Goal: Task Accomplishment & Management: Manage account settings

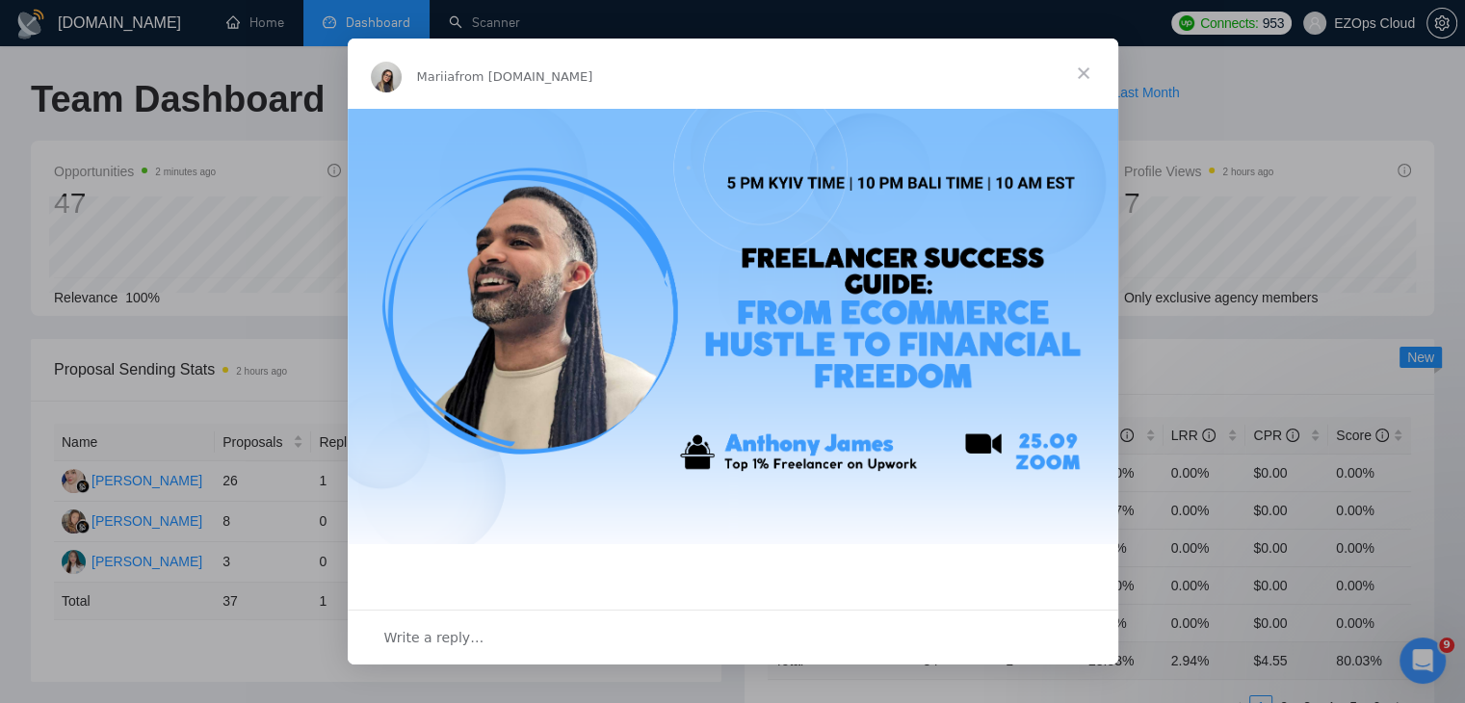
click at [1082, 74] on span "Close" at bounding box center [1083, 73] width 69 height 69
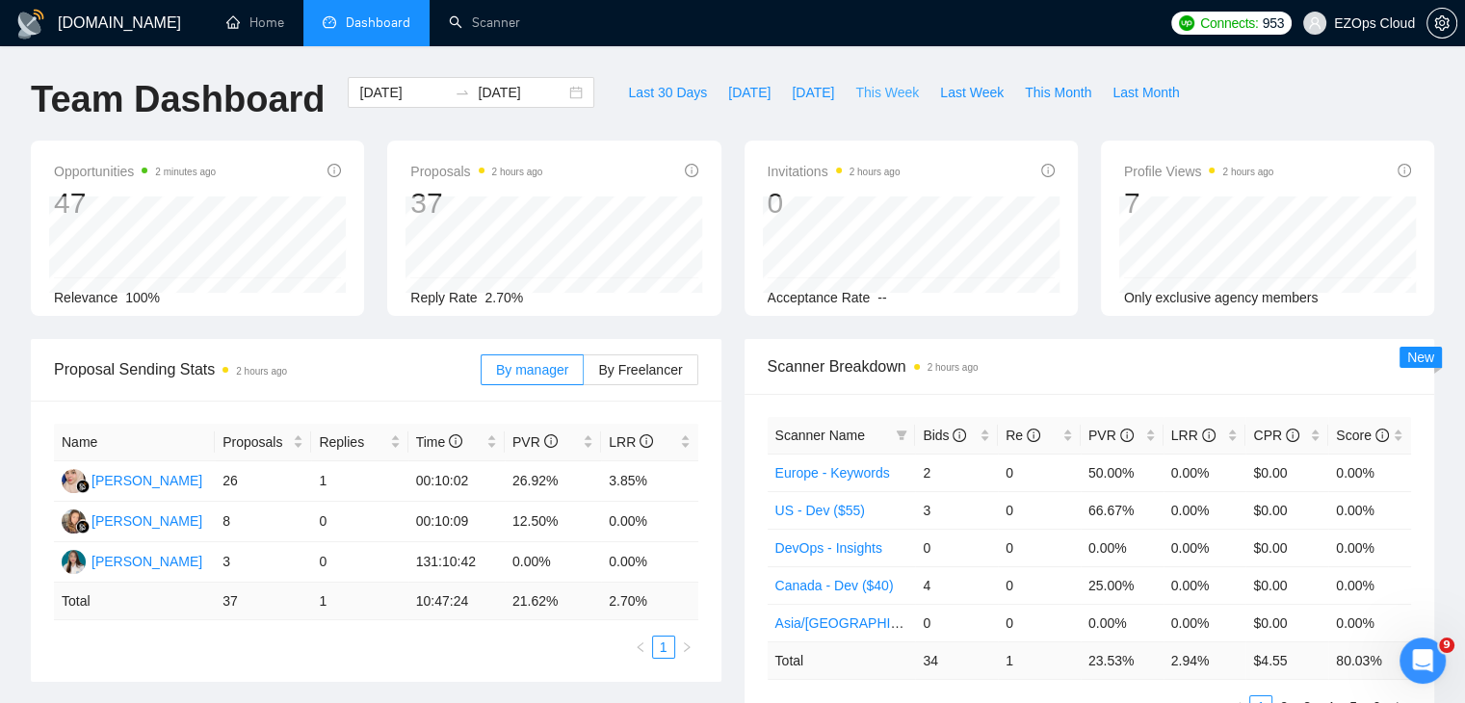
click at [898, 97] on span "This Week" at bounding box center [887, 92] width 64 height 21
type input "[DATE]"
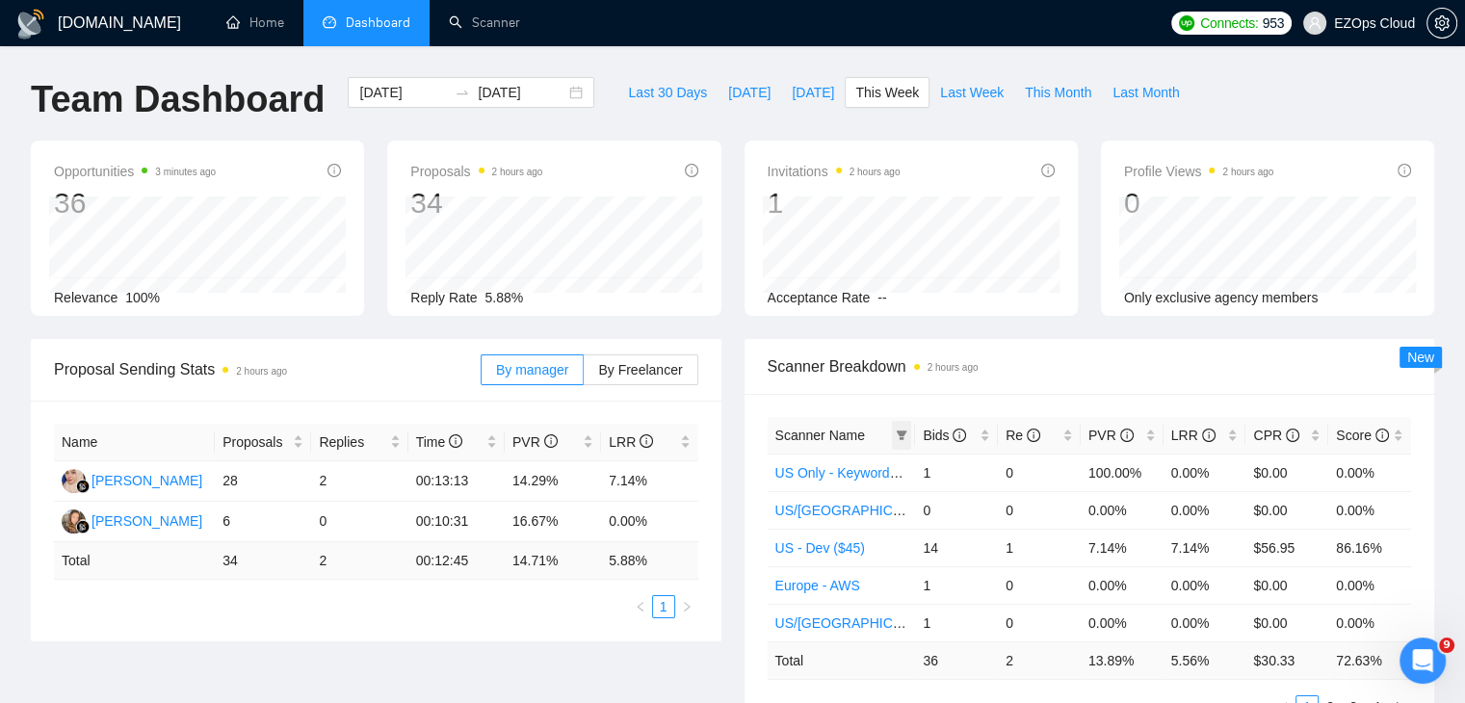
click at [903, 433] on icon "filter" at bounding box center [902, 435] width 11 height 10
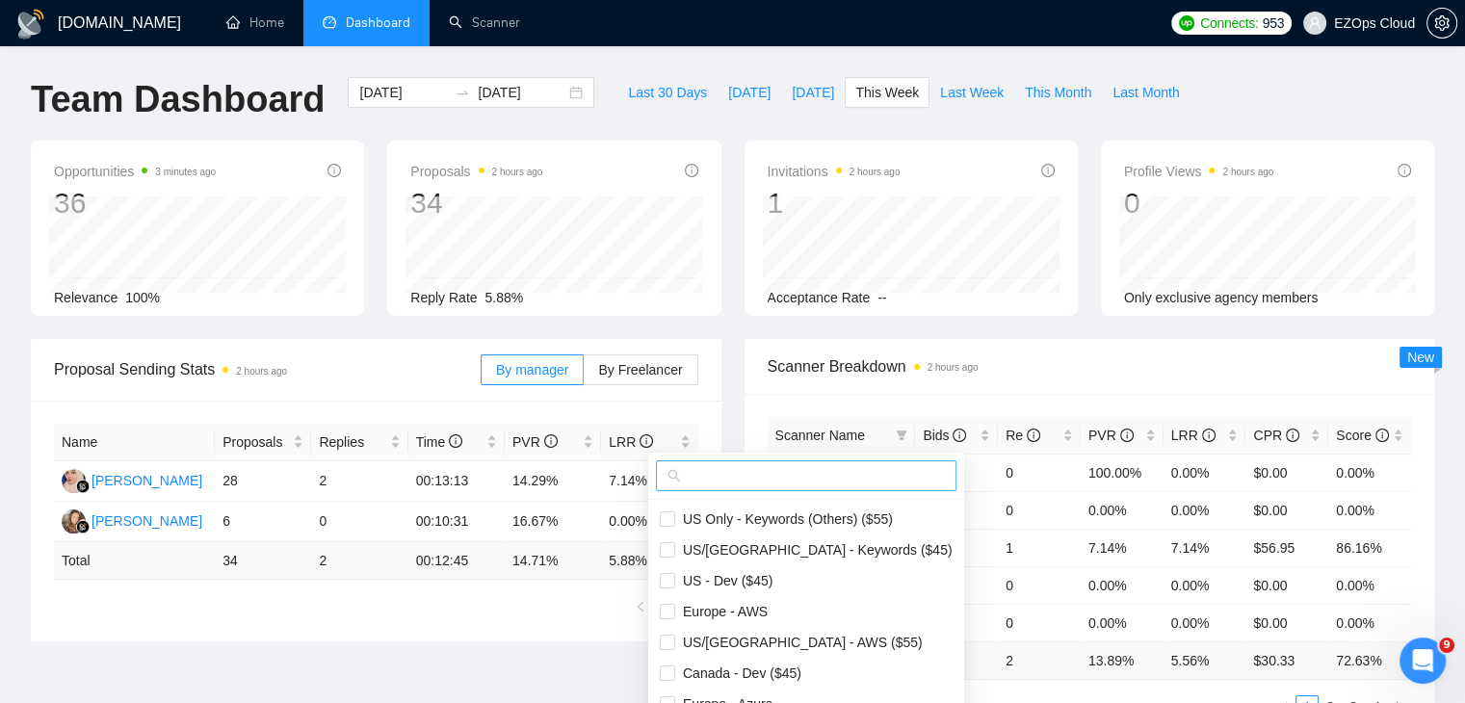
click at [847, 475] on input "text" at bounding box center [815, 475] width 260 height 21
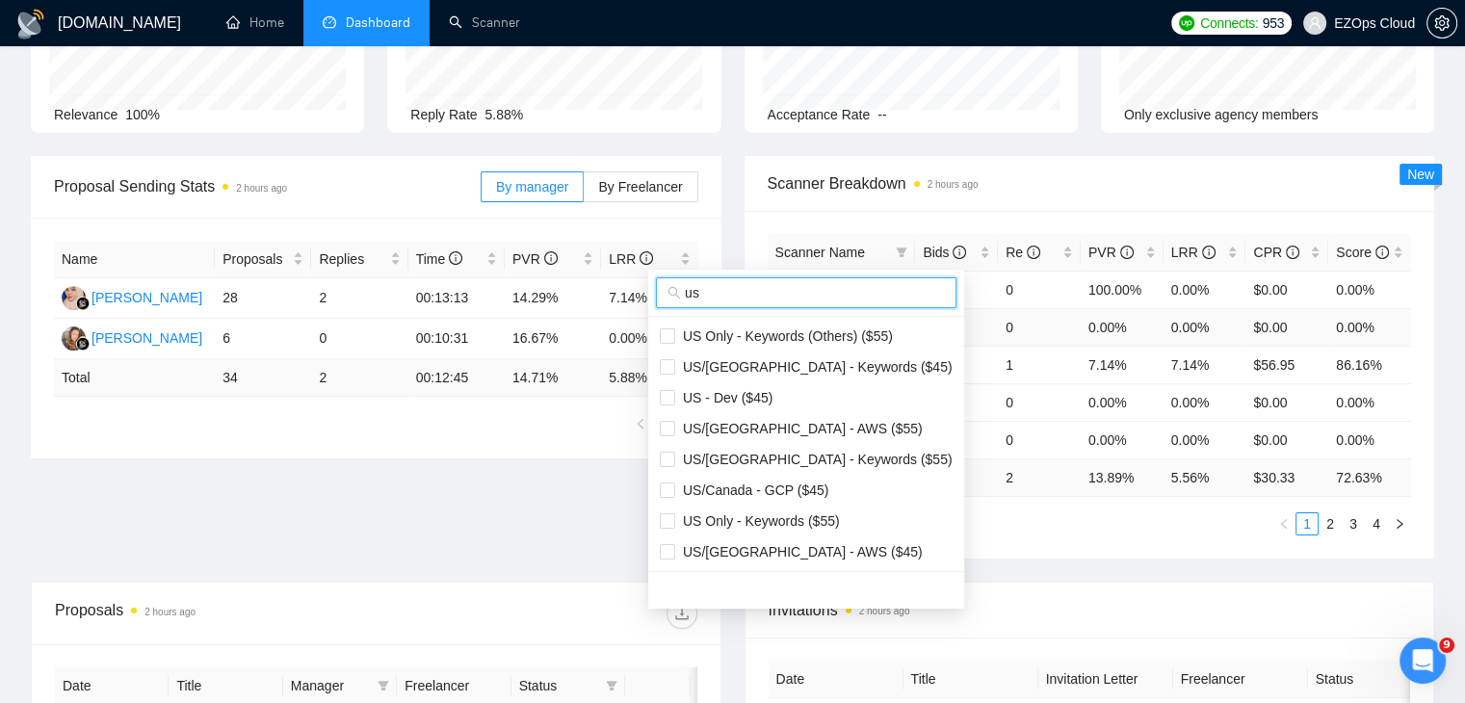
scroll to position [193, 0]
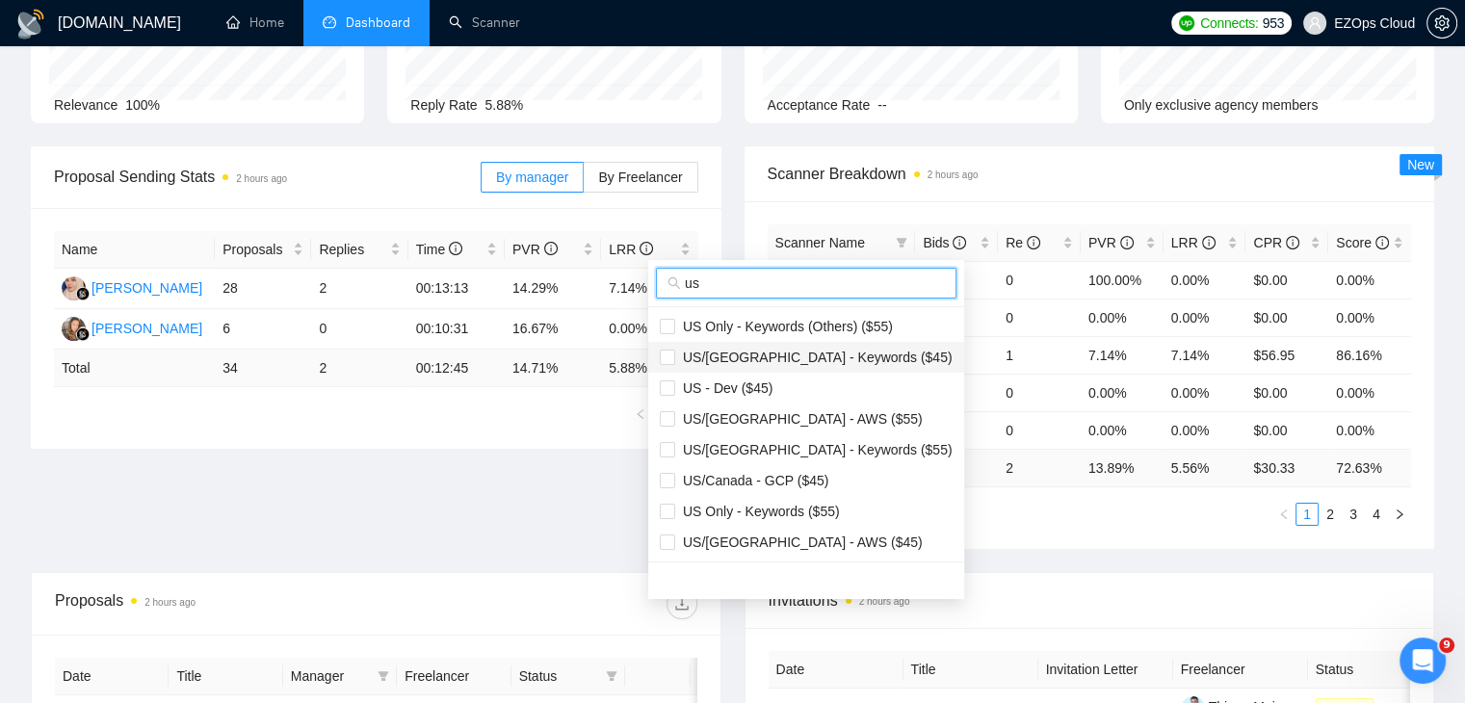
type input "us"
click at [805, 354] on span "US/[GEOGRAPHIC_DATA] - Keywords ($45)" at bounding box center [813, 357] width 277 height 15
checkbox input "true"
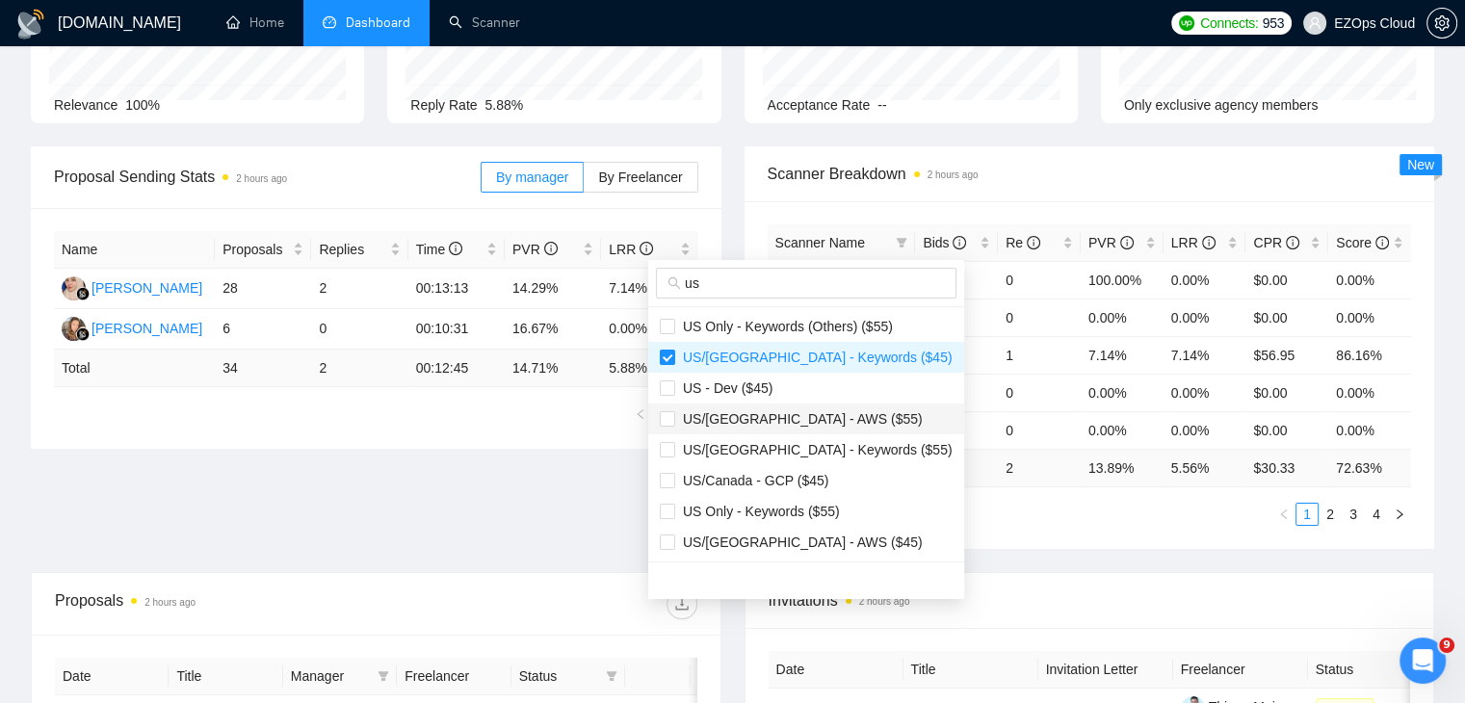
click at [809, 424] on span "US/[GEOGRAPHIC_DATA] - AWS ($55)" at bounding box center [799, 418] width 248 height 15
checkbox input "true"
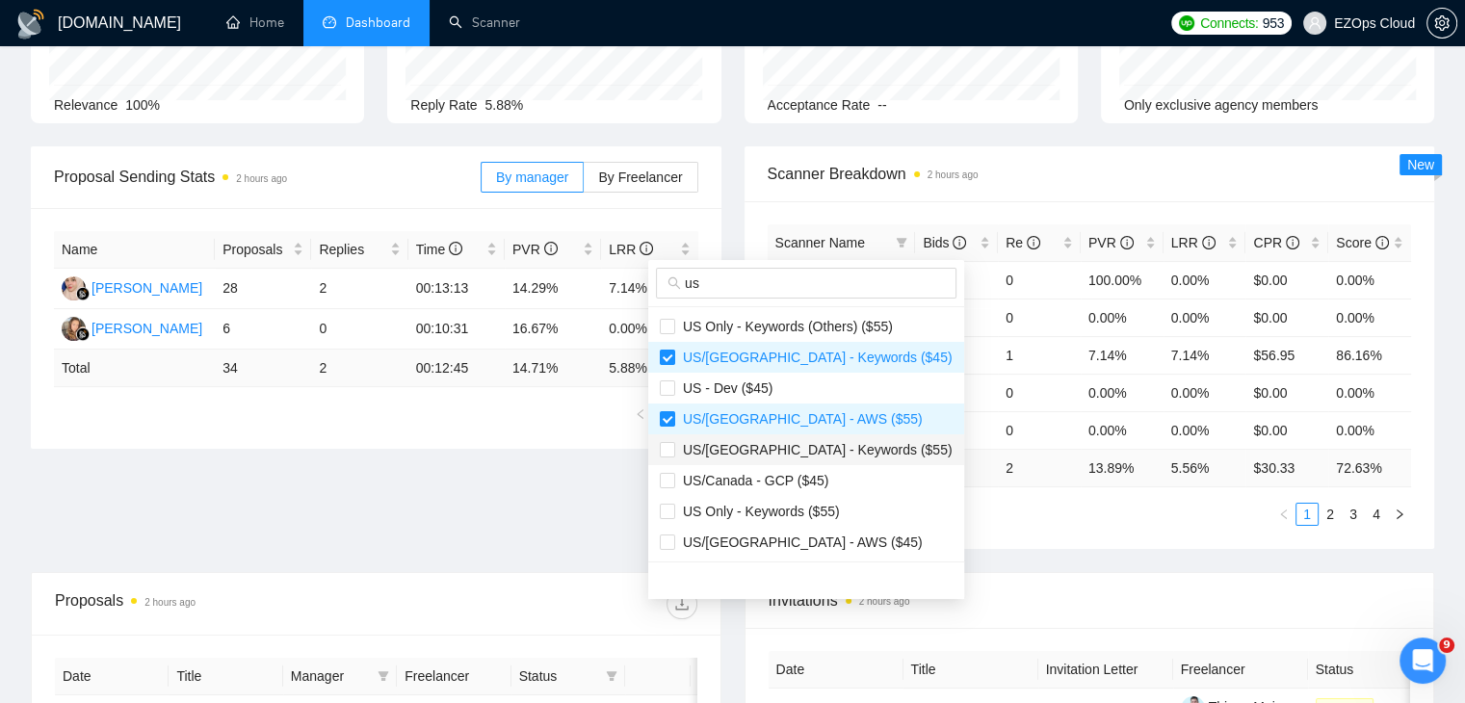
click at [813, 437] on li "US/[GEOGRAPHIC_DATA] - Keywords ($55)" at bounding box center [806, 449] width 316 height 31
checkbox input "true"
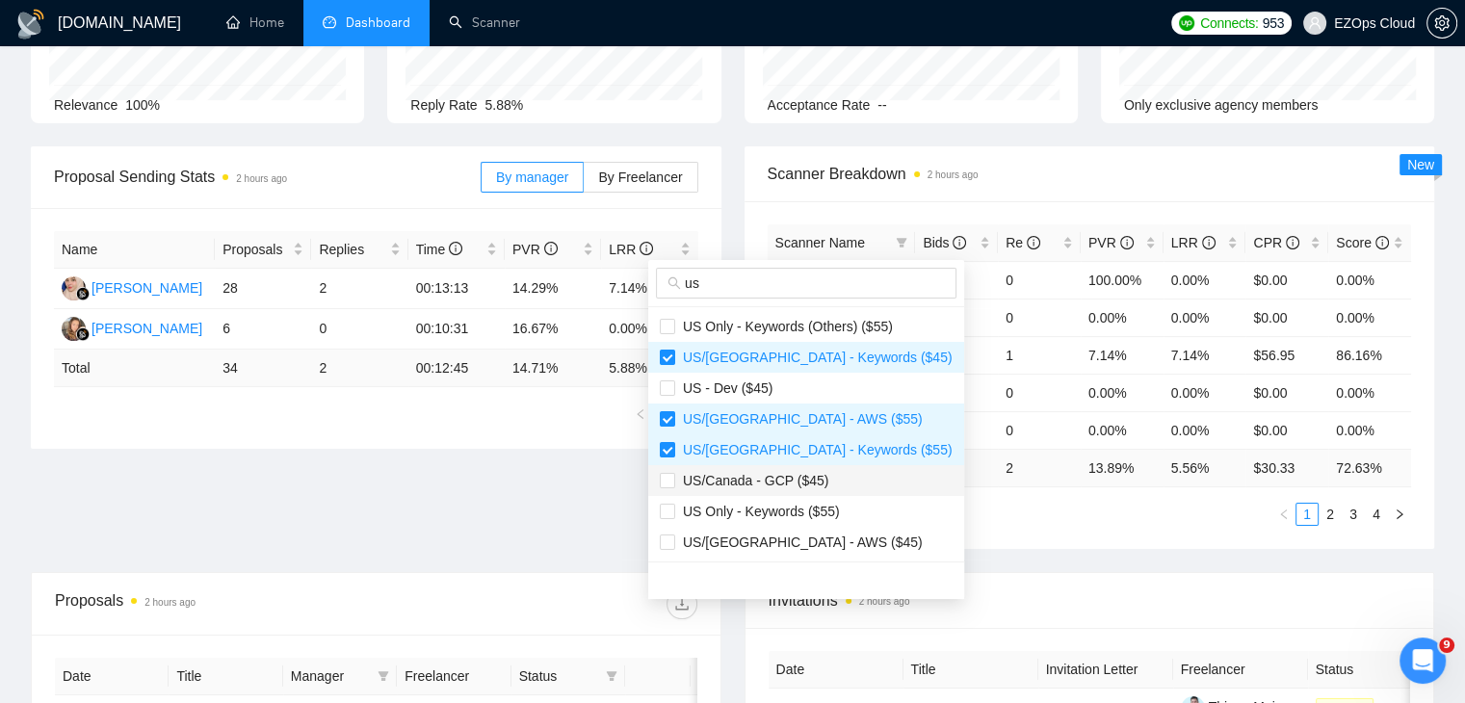
click at [821, 476] on span "US/Canada - GCP ($45)" at bounding box center [806, 480] width 293 height 21
checkbox input "true"
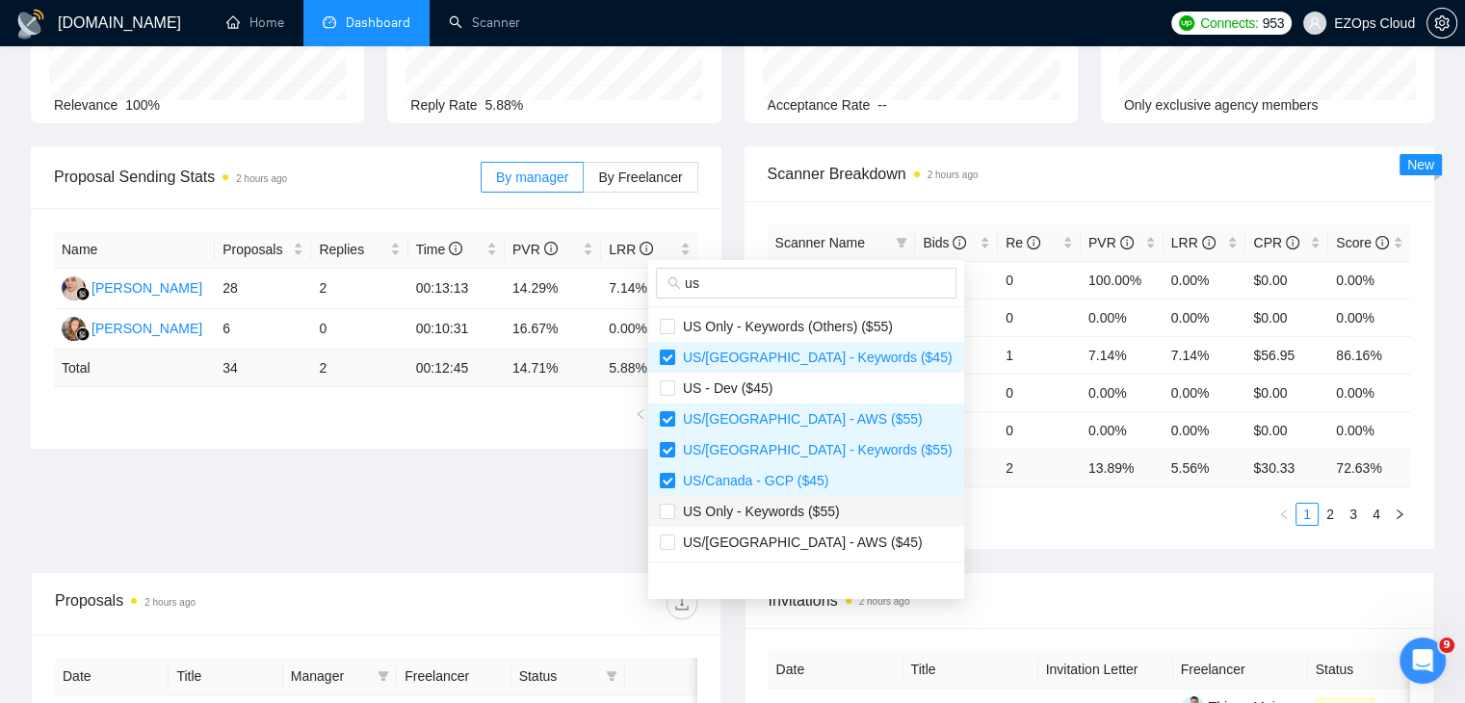
click at [825, 513] on span "US Only - Keywords ($55)" at bounding box center [757, 511] width 165 height 15
checkbox input "true"
click at [832, 540] on span "US/[GEOGRAPHIC_DATA] - AWS ($45)" at bounding box center [806, 542] width 293 height 21
checkbox input "true"
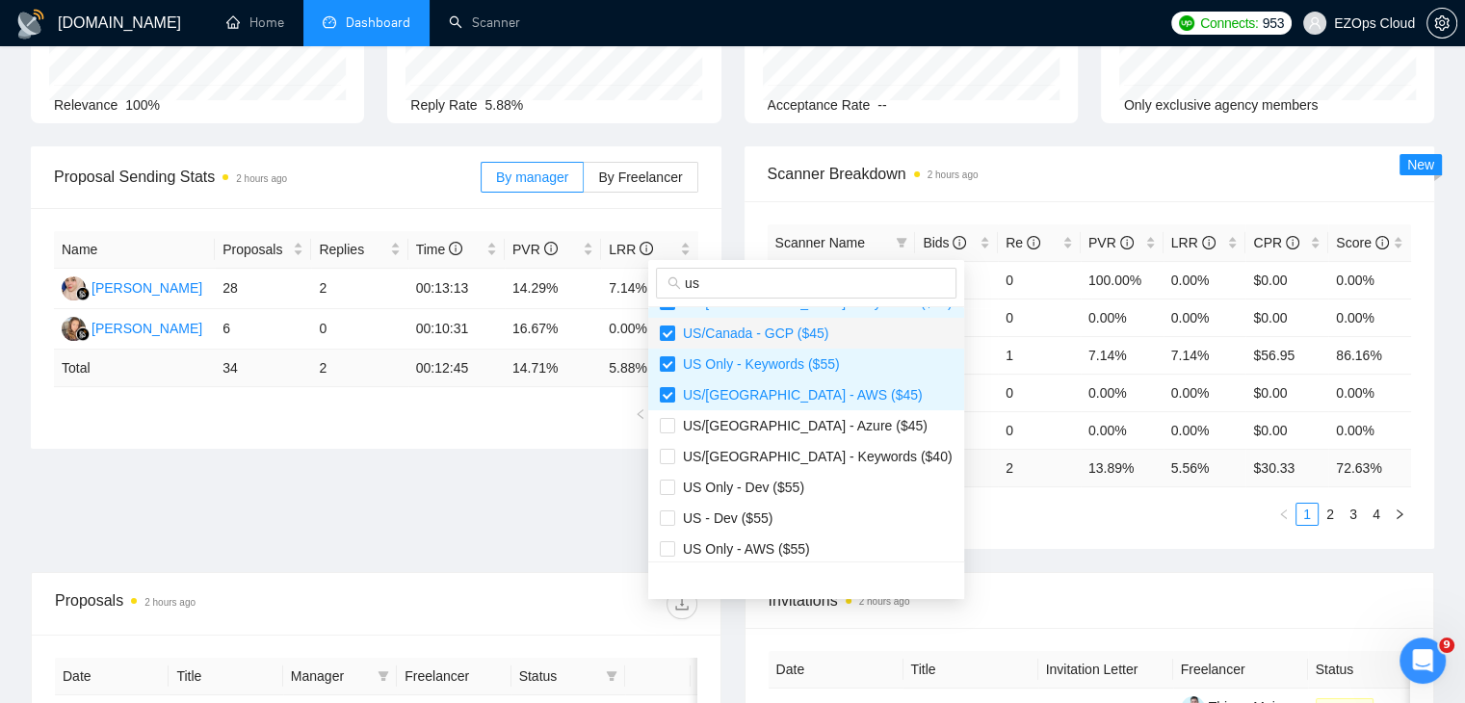
scroll to position [154, 0]
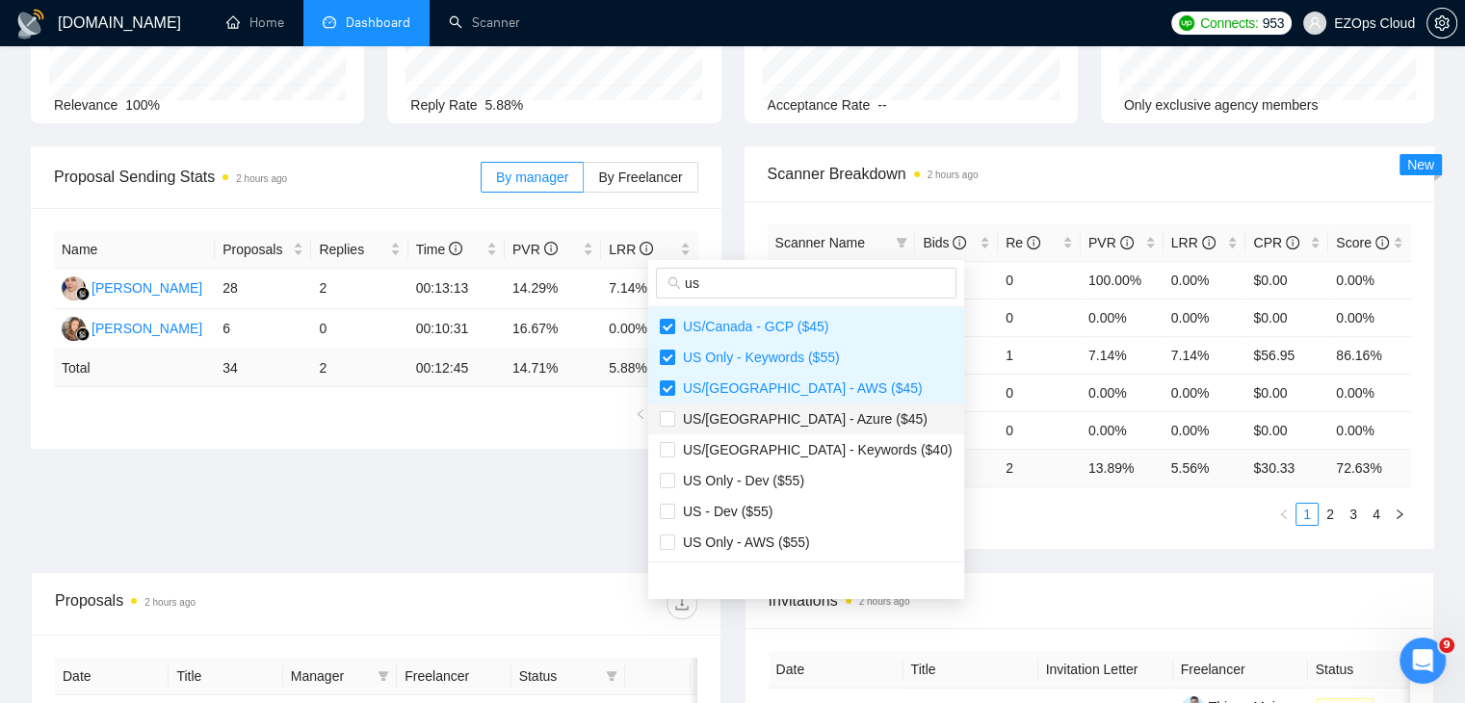
click at [804, 416] on span "US/[GEOGRAPHIC_DATA] - Azure ($45)" at bounding box center [801, 418] width 252 height 15
checkbox input "true"
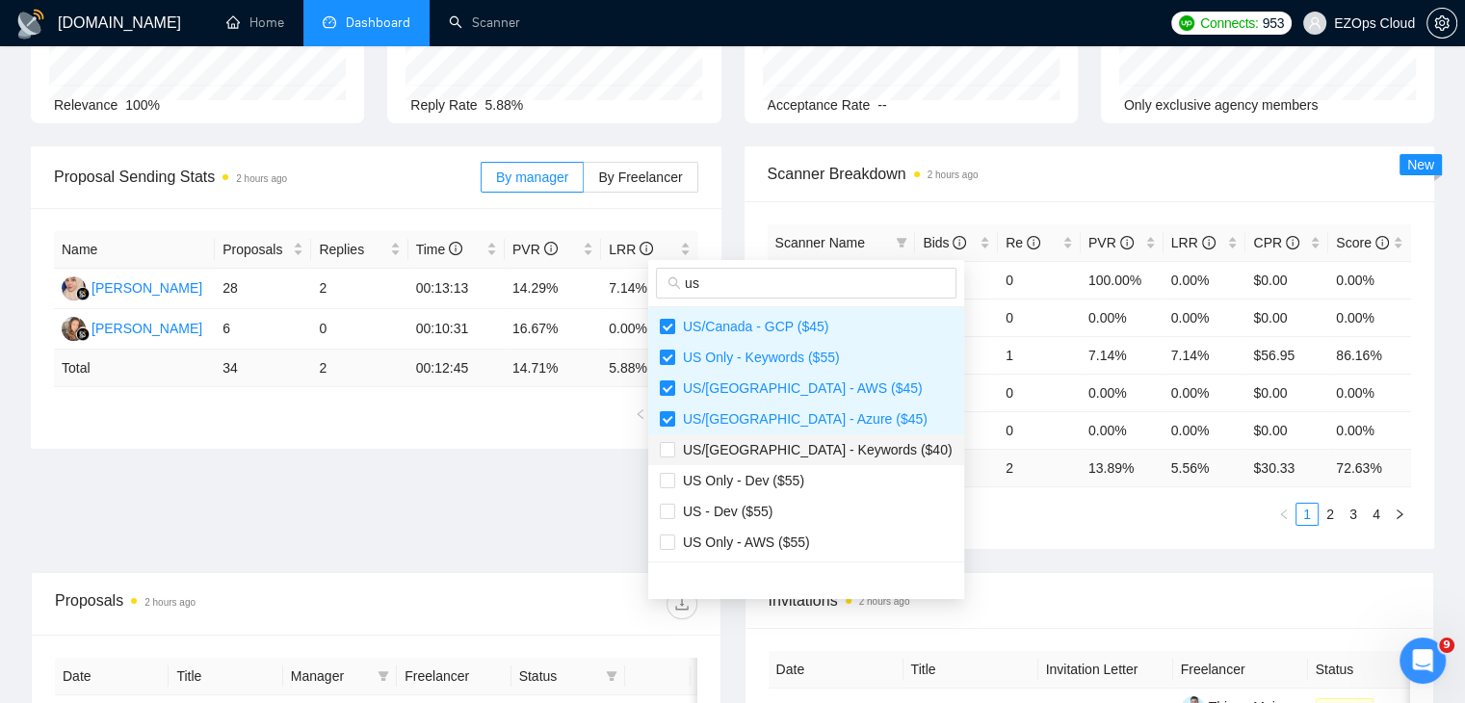
click at [809, 444] on span "US/[GEOGRAPHIC_DATA] - Keywords ($40)" at bounding box center [813, 449] width 277 height 15
checkbox input "true"
click at [825, 538] on span "US Only - AWS ($55)" at bounding box center [806, 542] width 293 height 21
checkbox input "true"
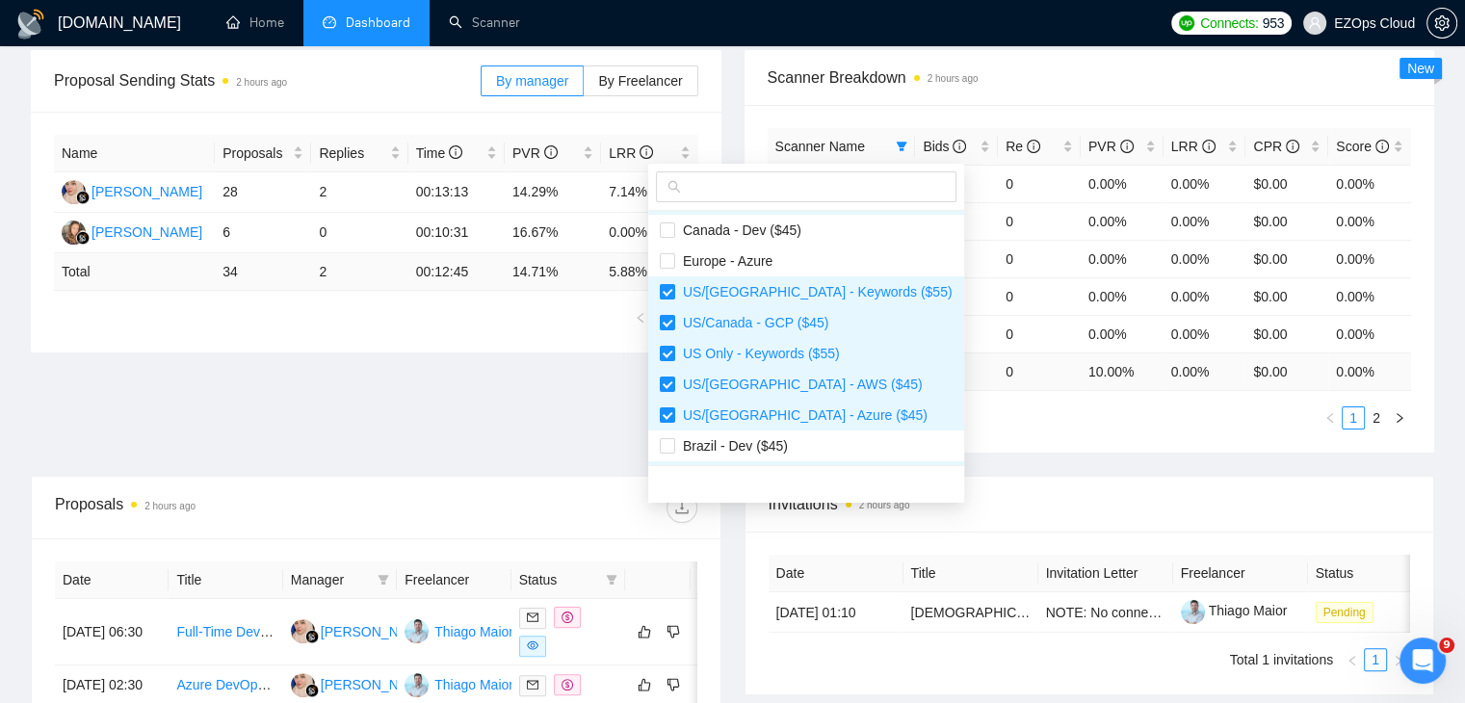
click at [969, 429] on div "Scanner Name Bids Re PVR LRR CPR Score [GEOGRAPHIC_DATA]/[GEOGRAPHIC_DATA] - Ke…" at bounding box center [1089, 279] width 691 height 348
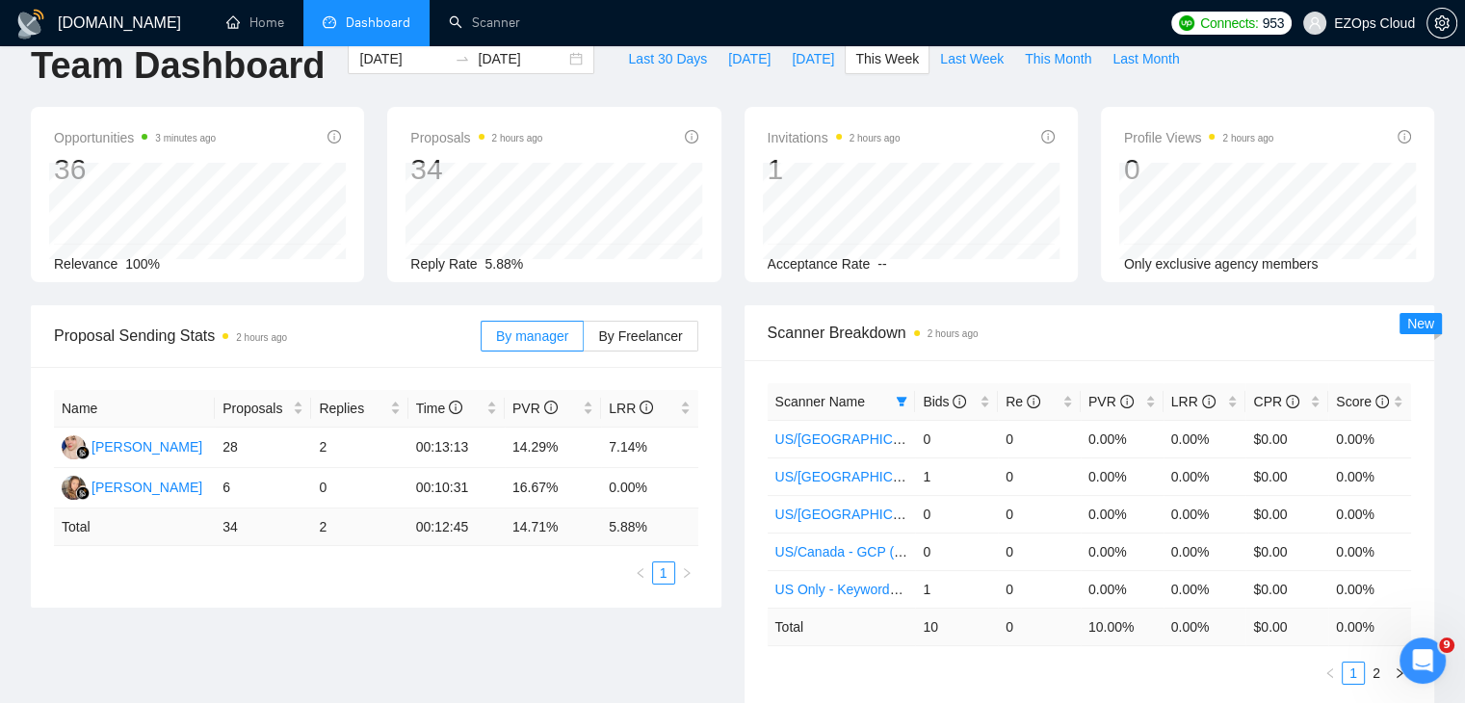
scroll to position [0, 0]
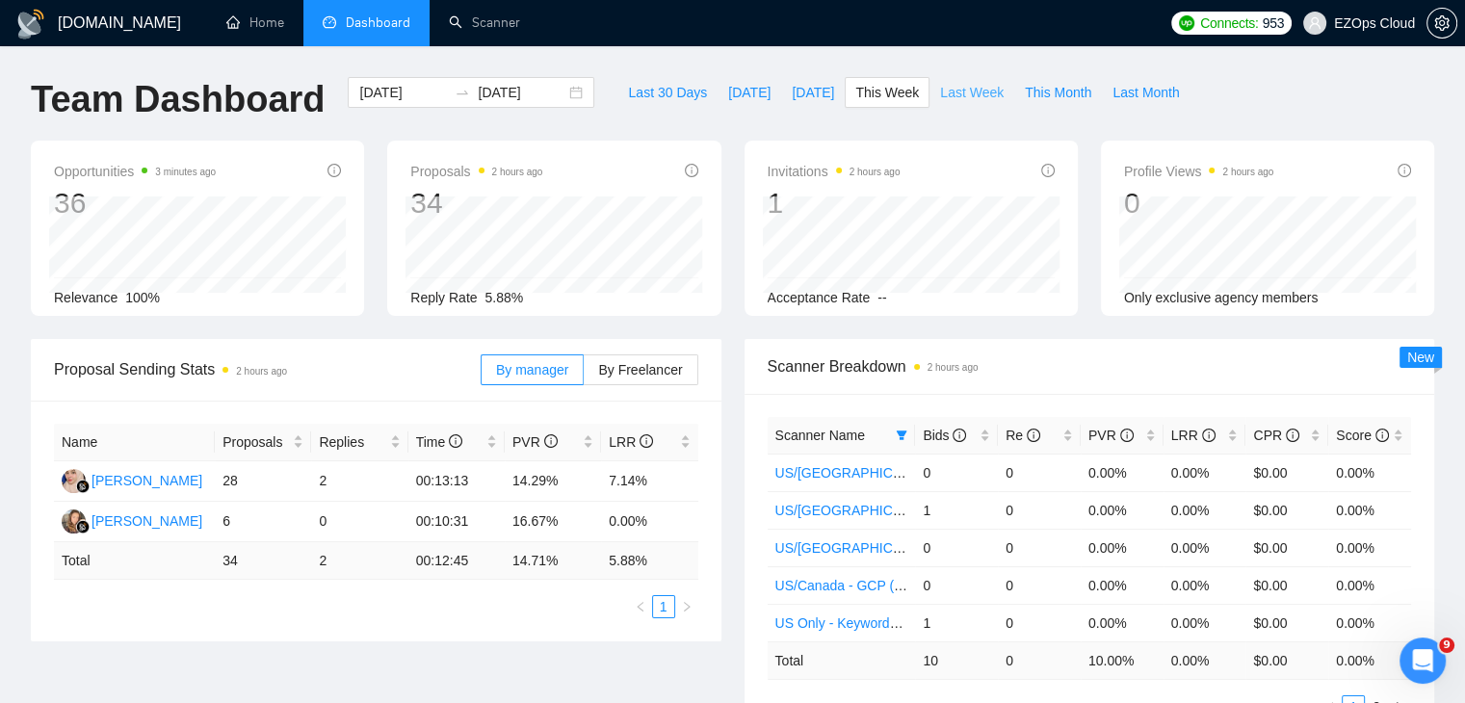
click at [959, 95] on span "Last Week" at bounding box center [972, 92] width 64 height 21
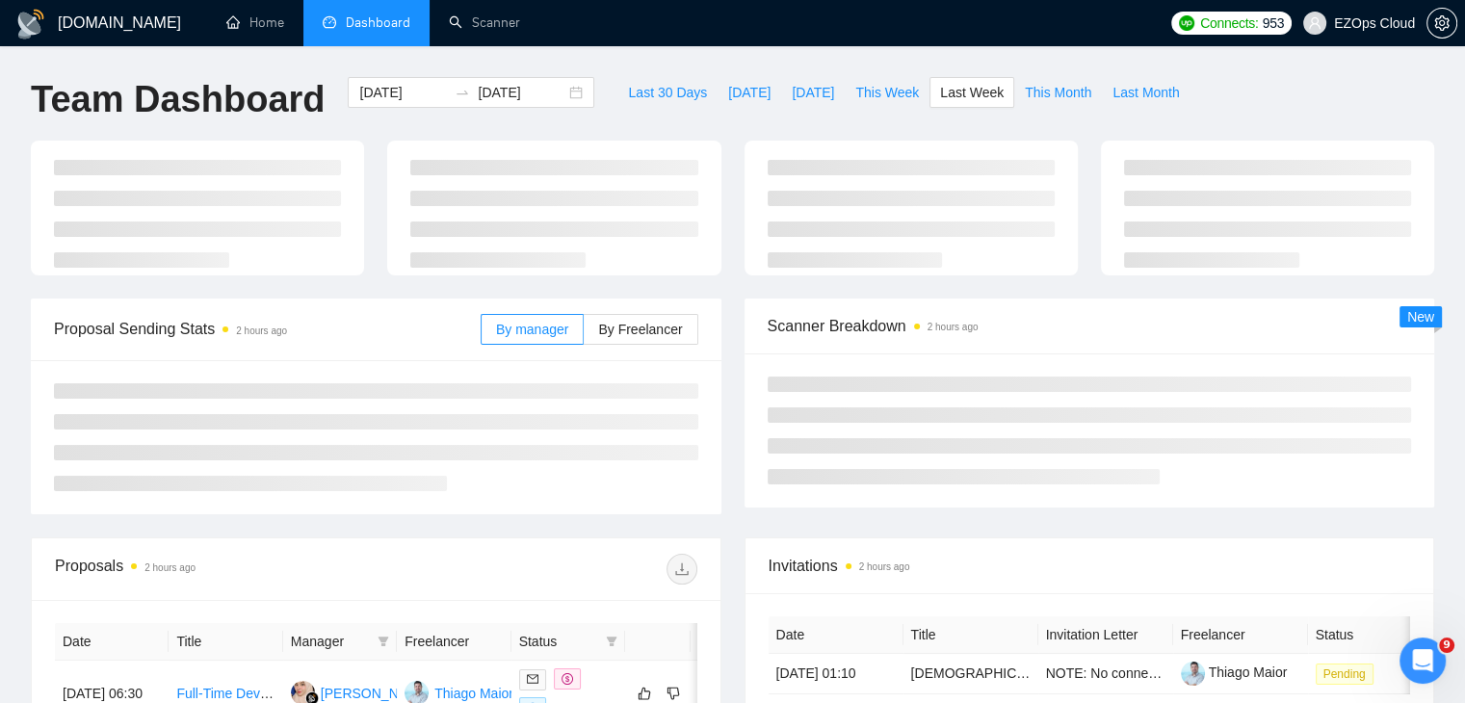
type input "[DATE]"
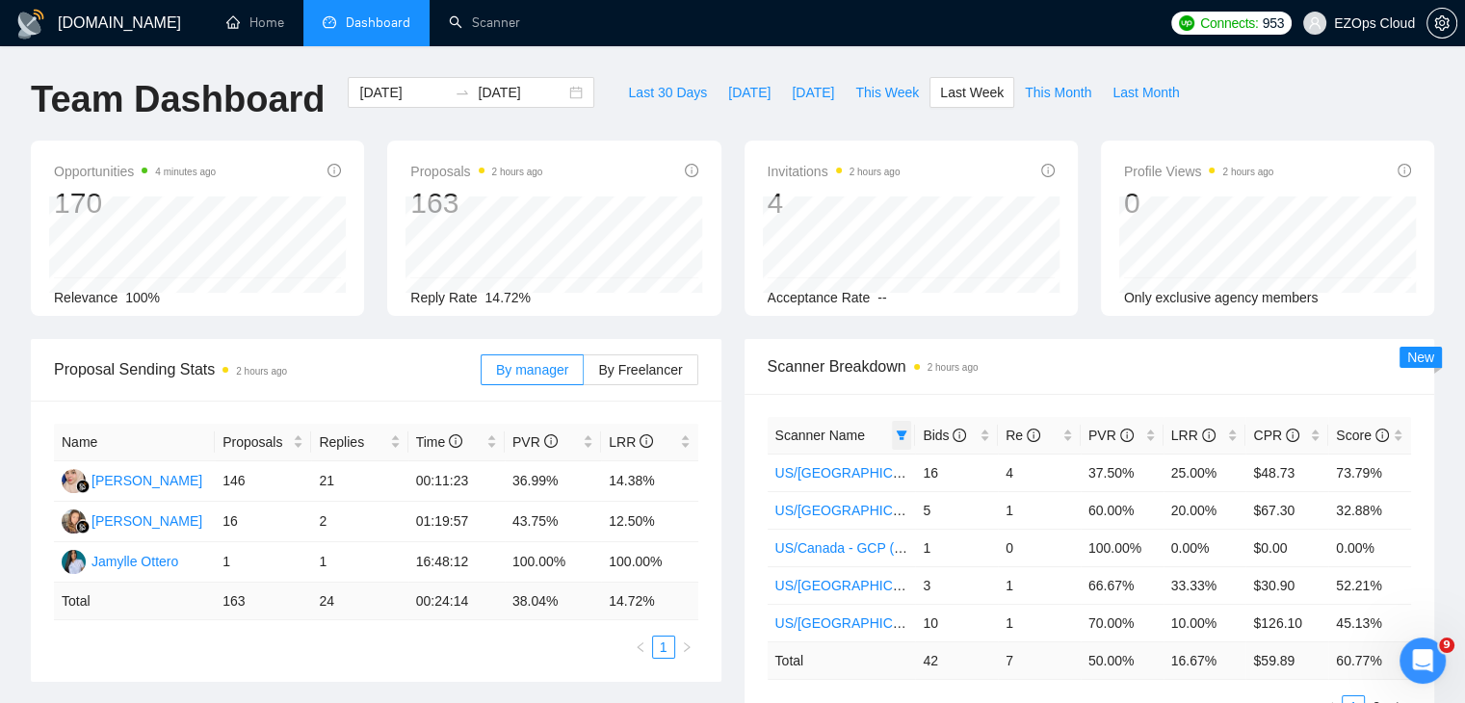
click at [909, 436] on span at bounding box center [901, 435] width 19 height 29
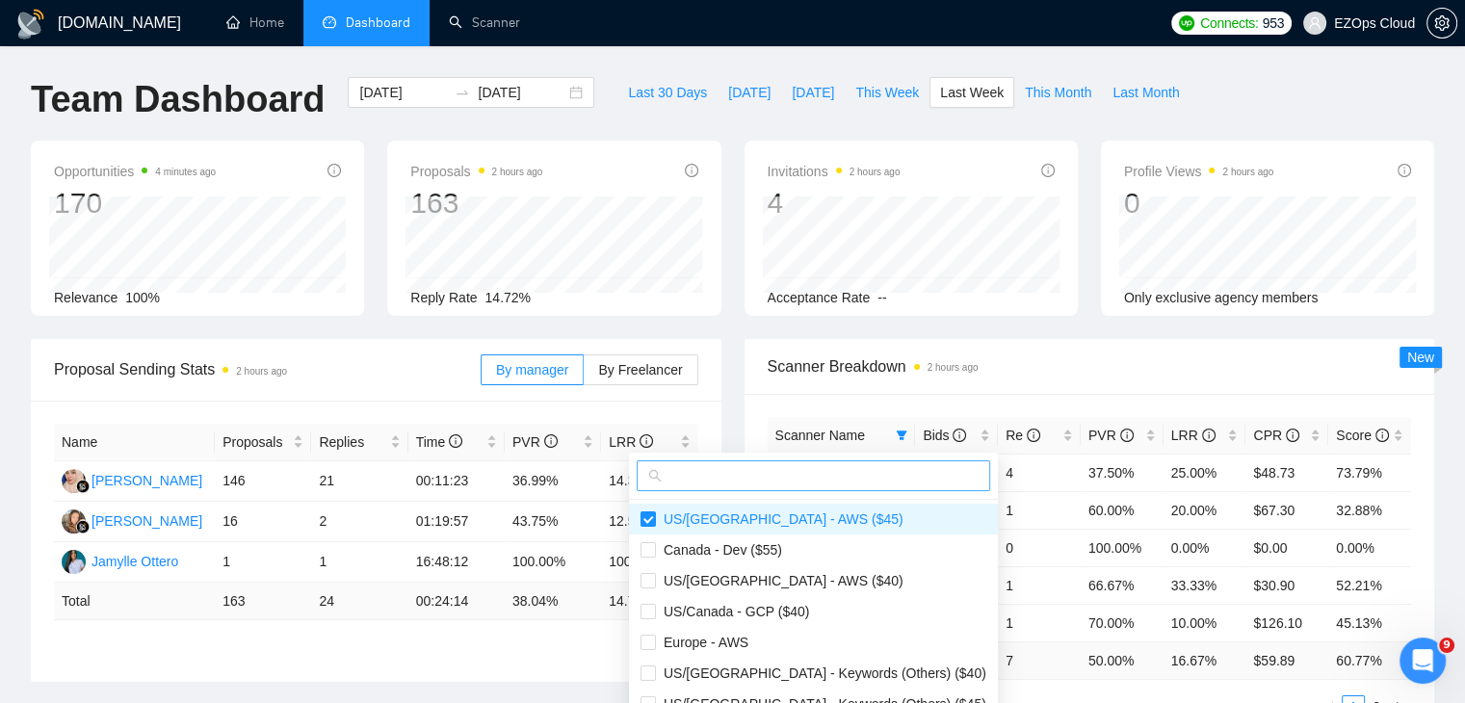
click at [789, 480] on input "text" at bounding box center [821, 475] width 313 height 21
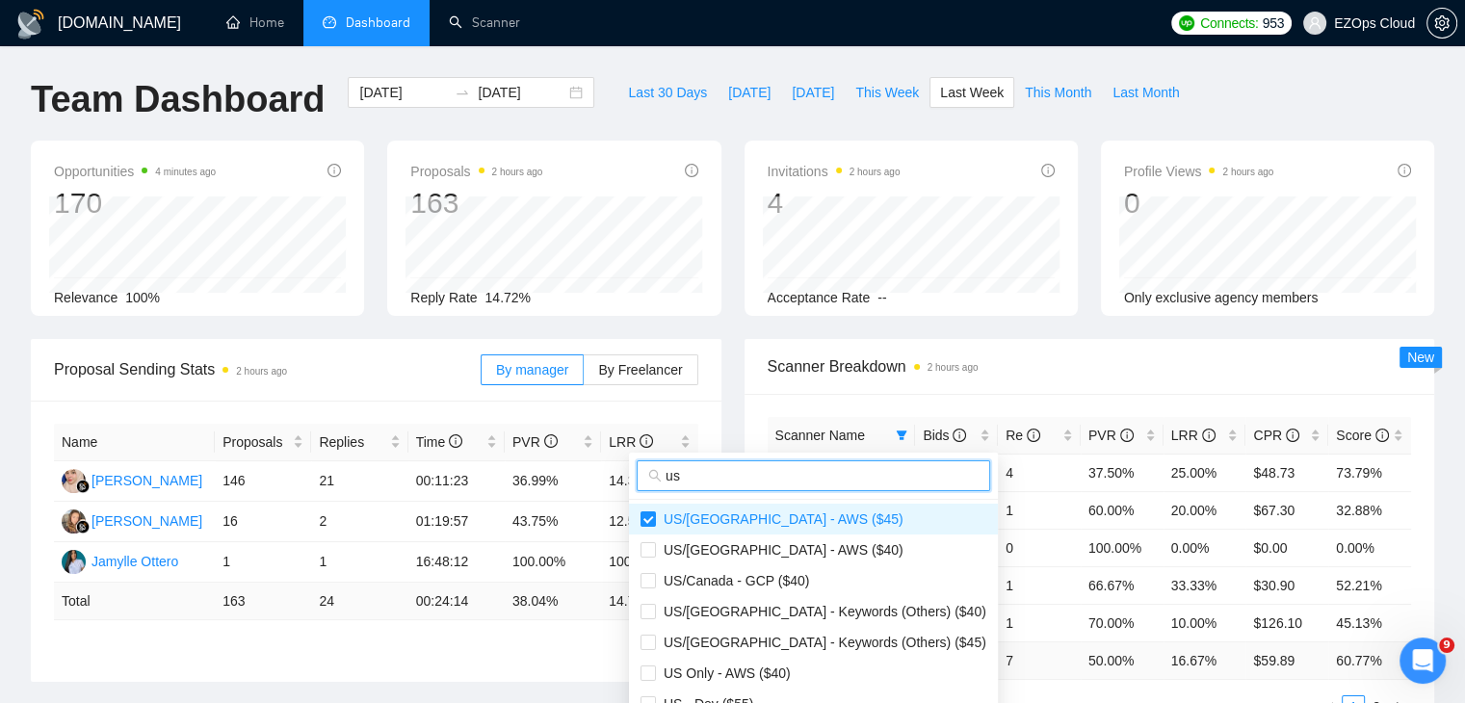
scroll to position [96, 0]
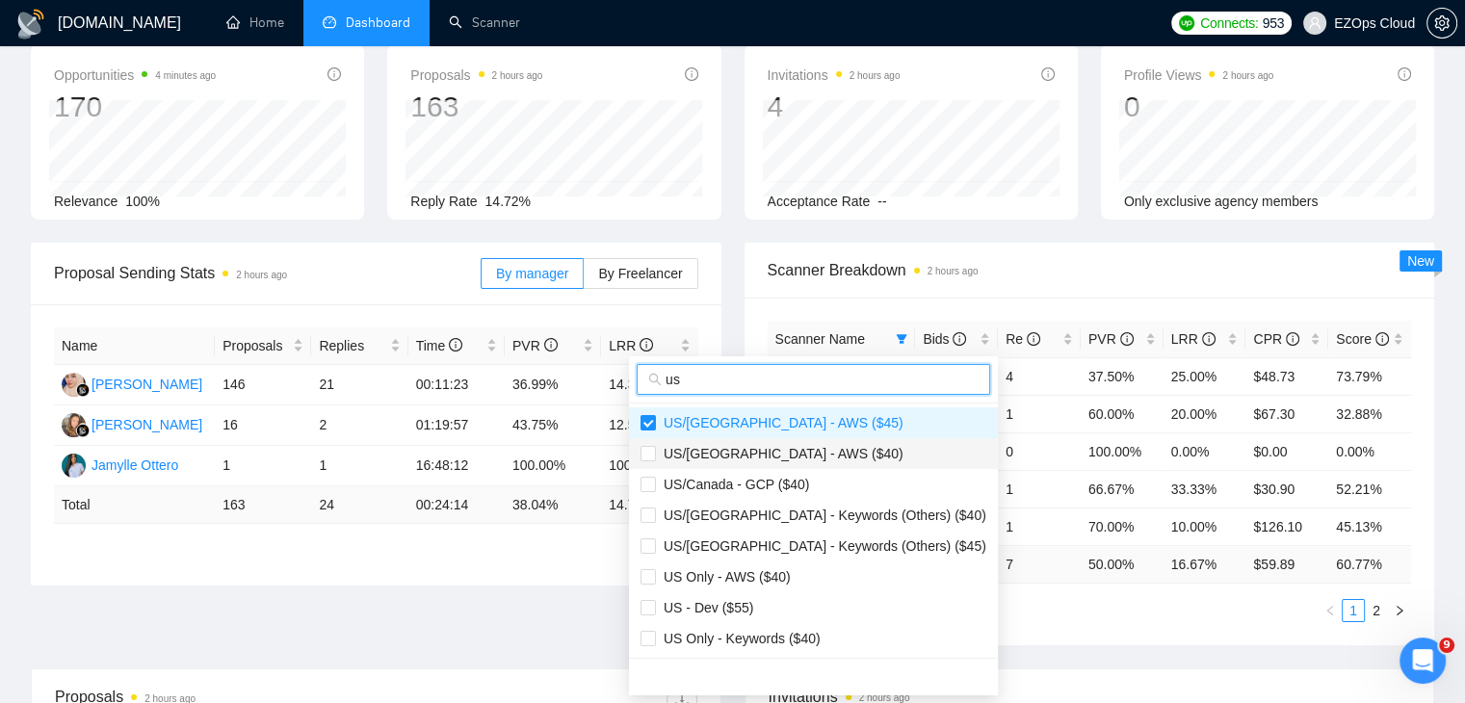
type input "us"
click at [820, 457] on span "US/[GEOGRAPHIC_DATA] - AWS ($40)" at bounding box center [813, 453] width 346 height 21
checkbox input "true"
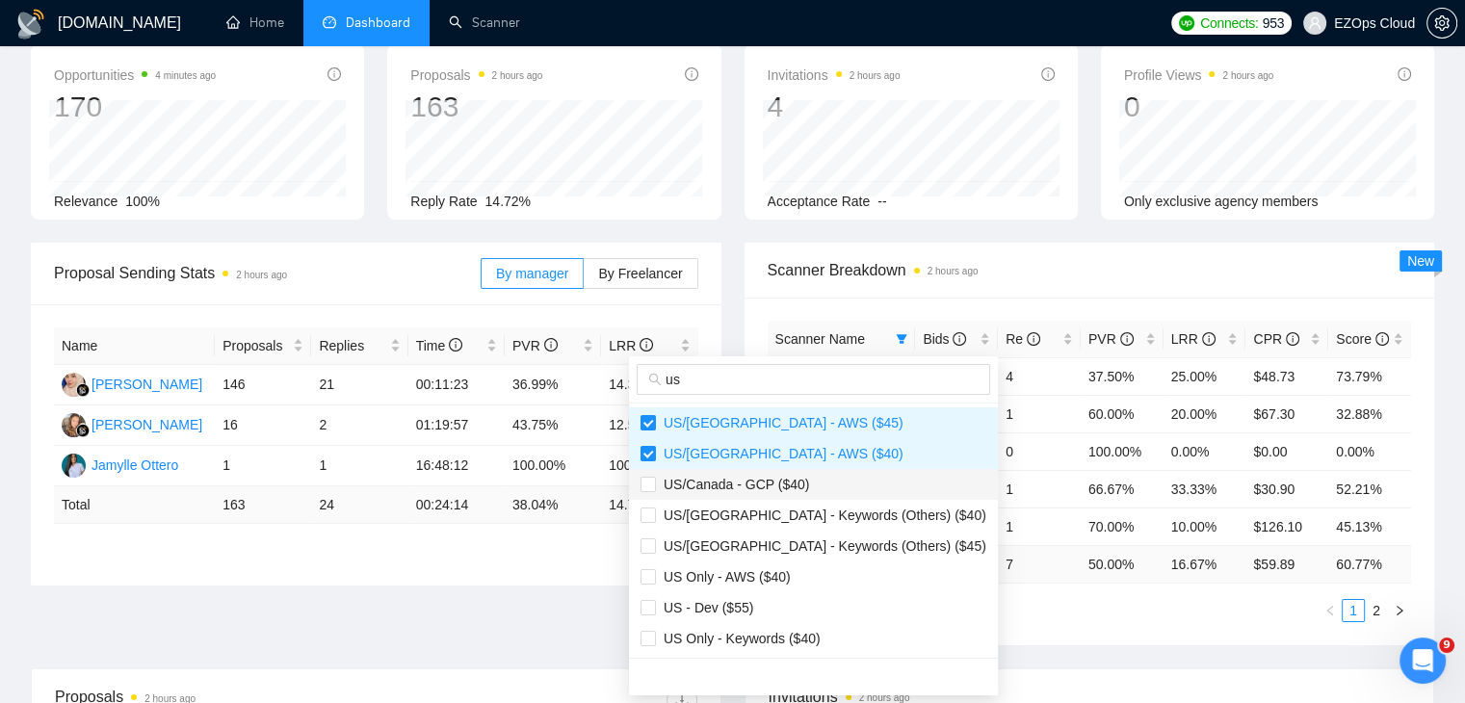
click at [826, 490] on span "US/Canada - GCP ($40)" at bounding box center [813, 484] width 346 height 21
checkbox input "true"
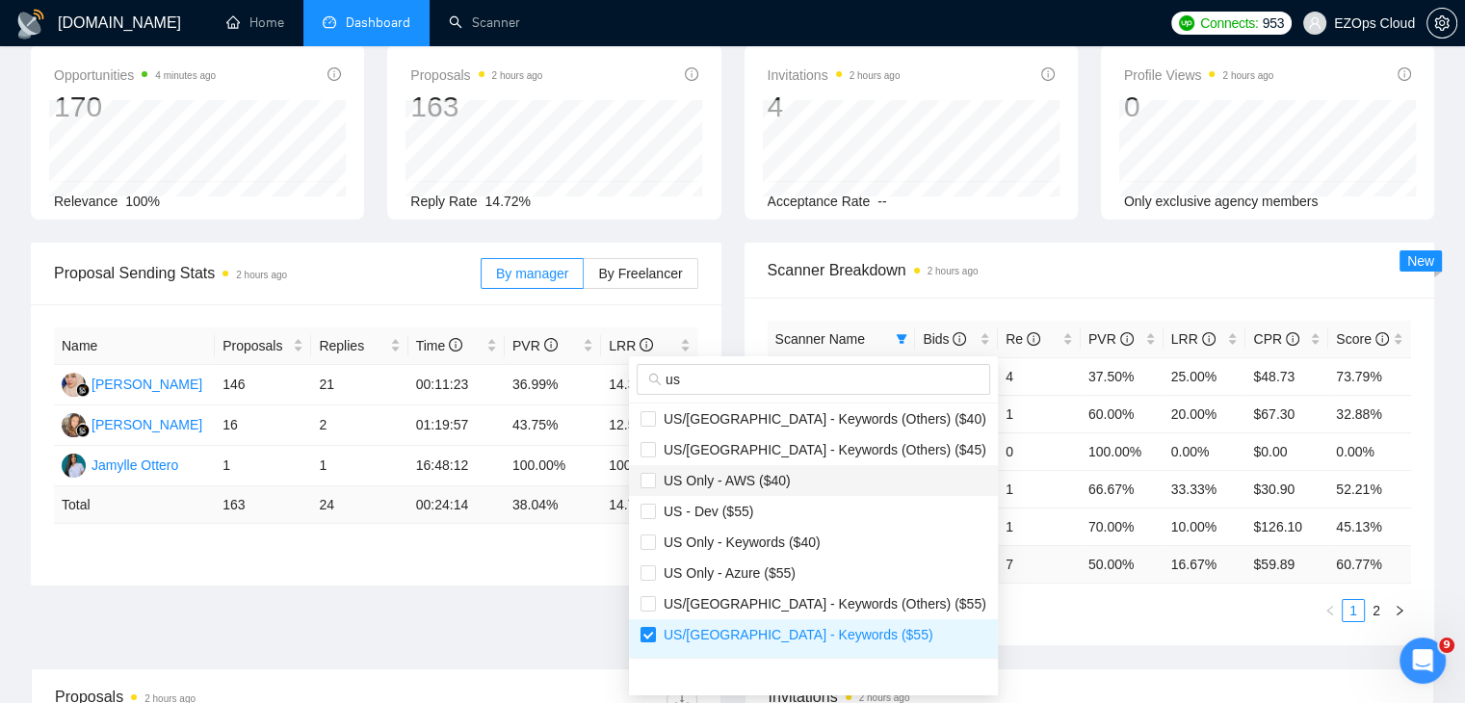
click at [785, 472] on span "US Only - AWS ($40)" at bounding box center [813, 480] width 346 height 21
checkbox input "true"
click at [809, 537] on span "US Only - Keywords ($40)" at bounding box center [738, 542] width 165 height 15
checkbox input "true"
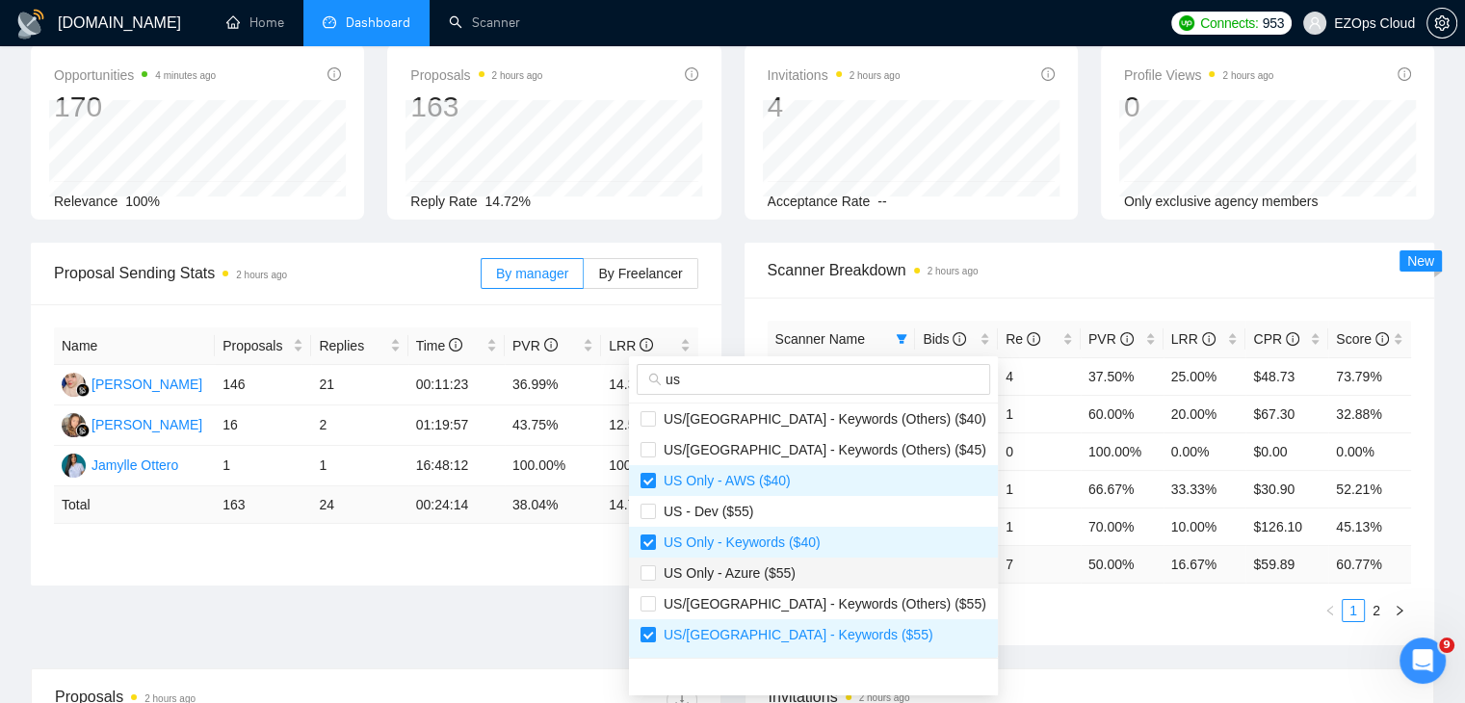
click at [813, 586] on li "US Only - Azure ($55)" at bounding box center [813, 573] width 369 height 31
checkbox input "true"
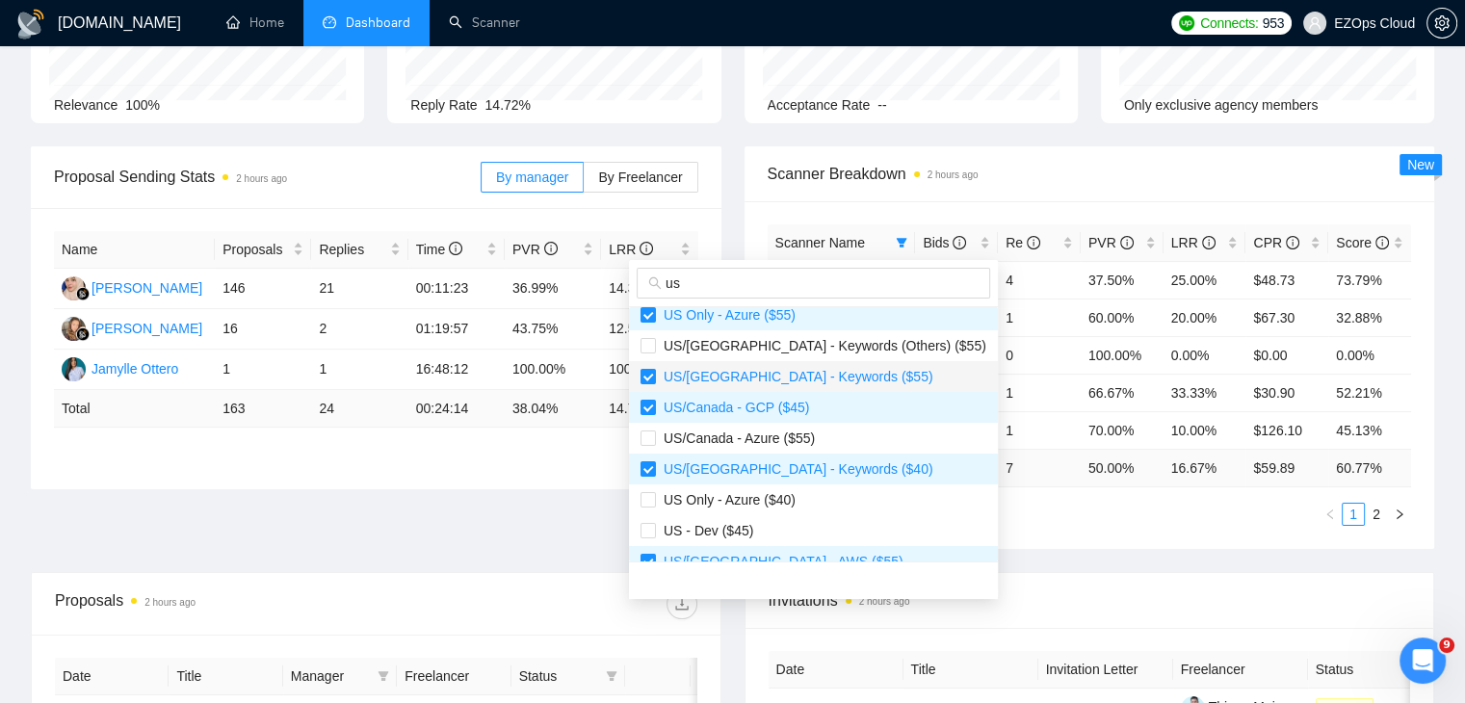
scroll to position [289, 0]
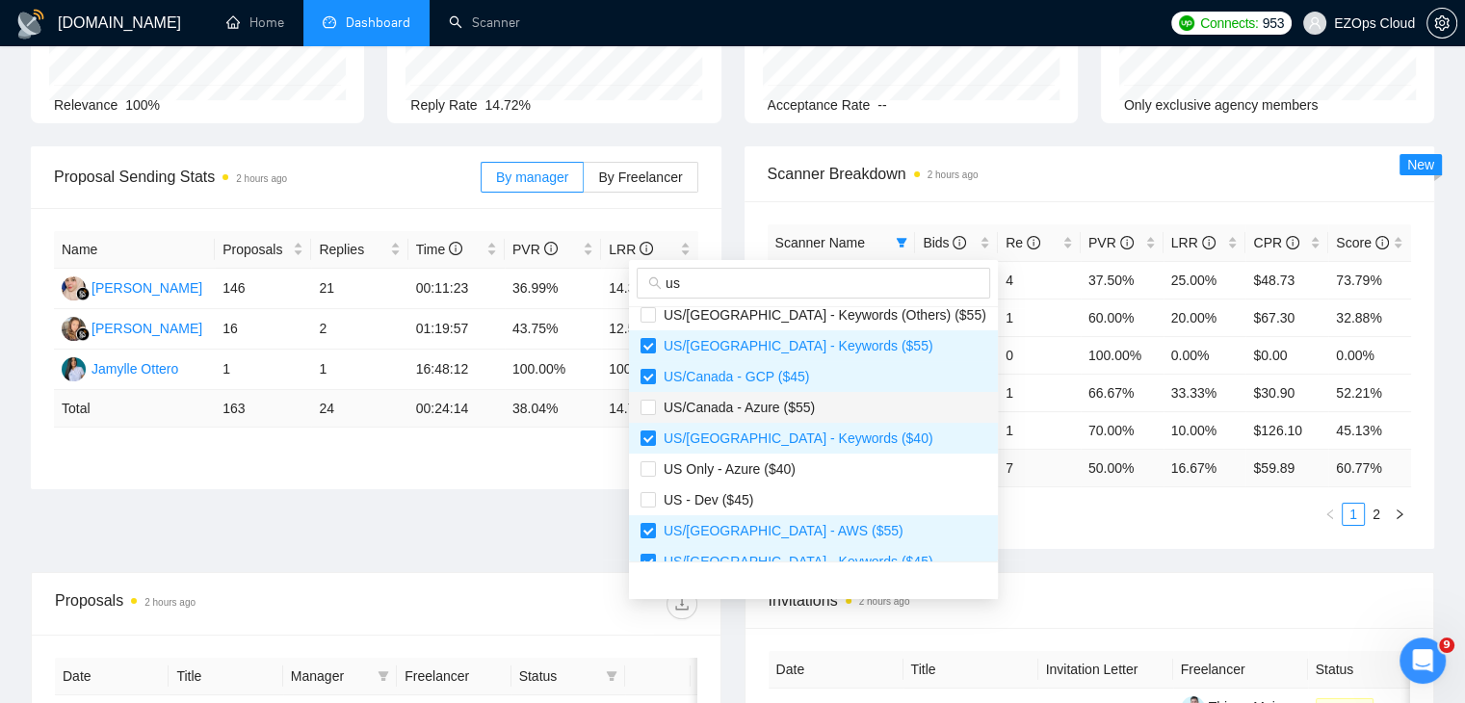
click at [825, 402] on span "US/Canada - Azure ($55)" at bounding box center [813, 407] width 346 height 21
checkbox input "true"
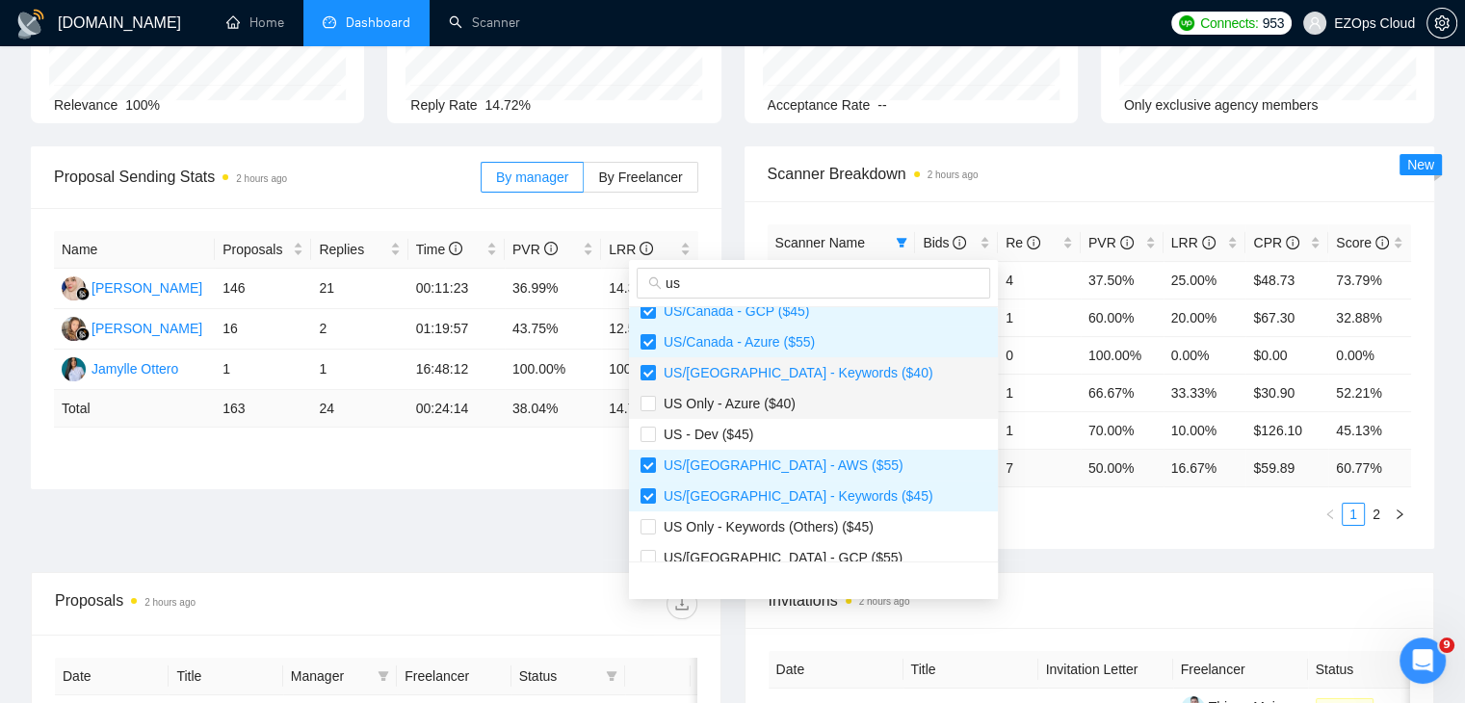
scroll to position [385, 0]
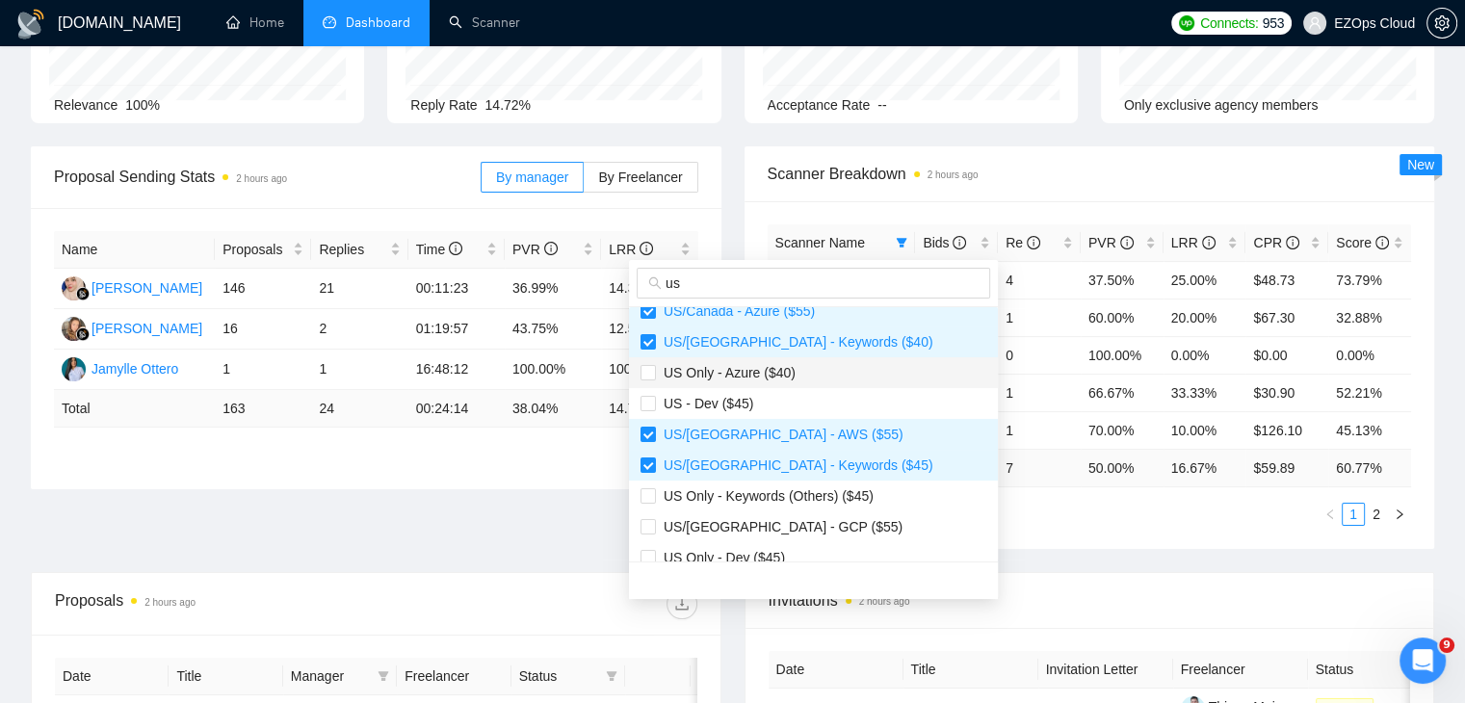
click at [760, 378] on span "US Only - Azure ($40)" at bounding box center [726, 372] width 140 height 15
checkbox input "true"
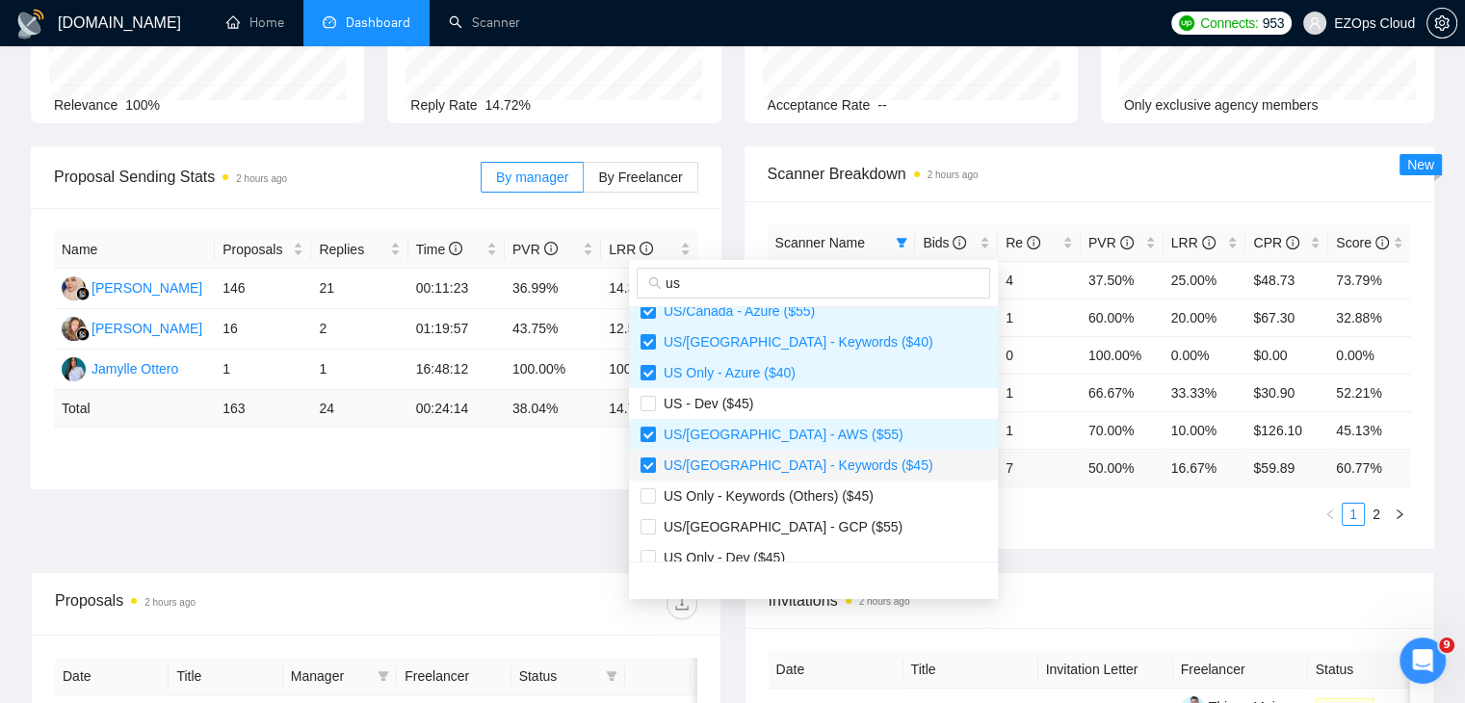
scroll to position [482, 0]
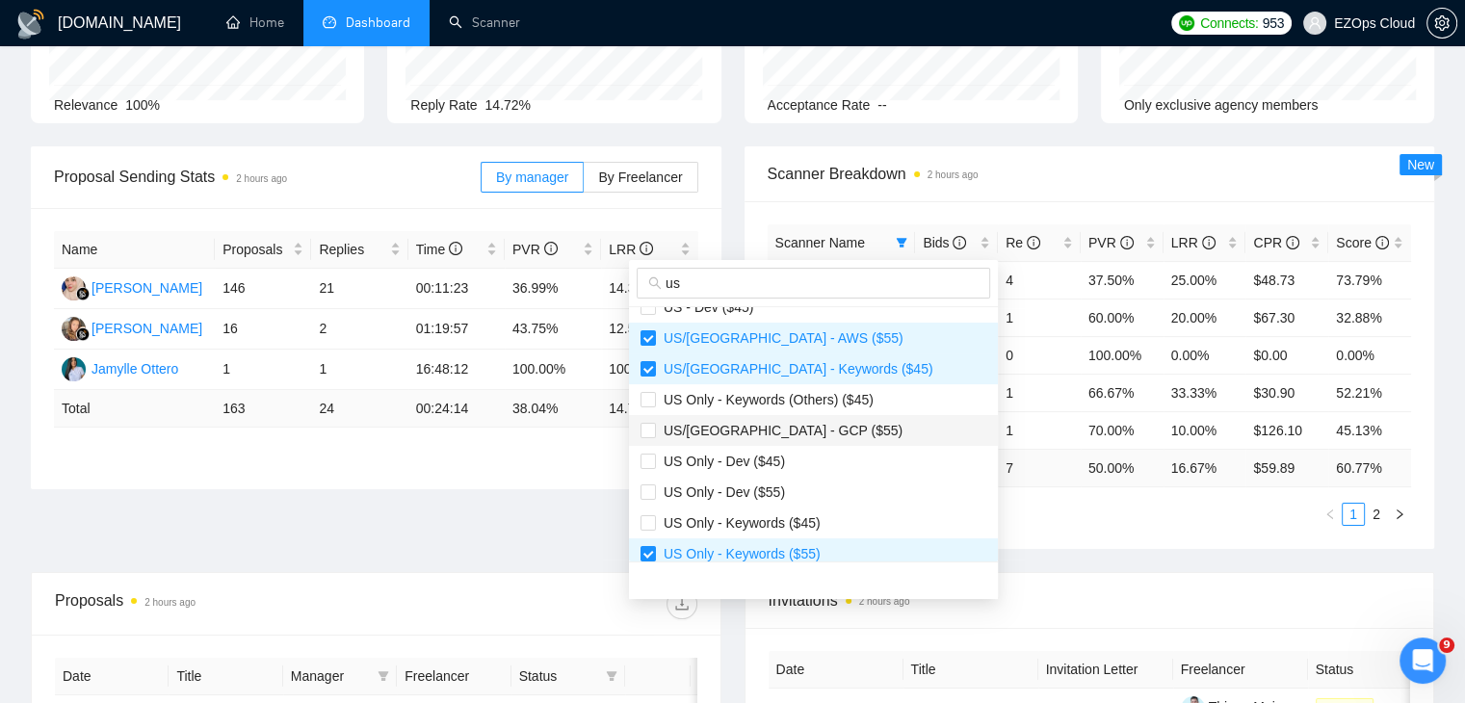
click at [802, 441] on li "US/[GEOGRAPHIC_DATA] - GCP ($55)" at bounding box center [813, 430] width 369 height 31
checkbox input "true"
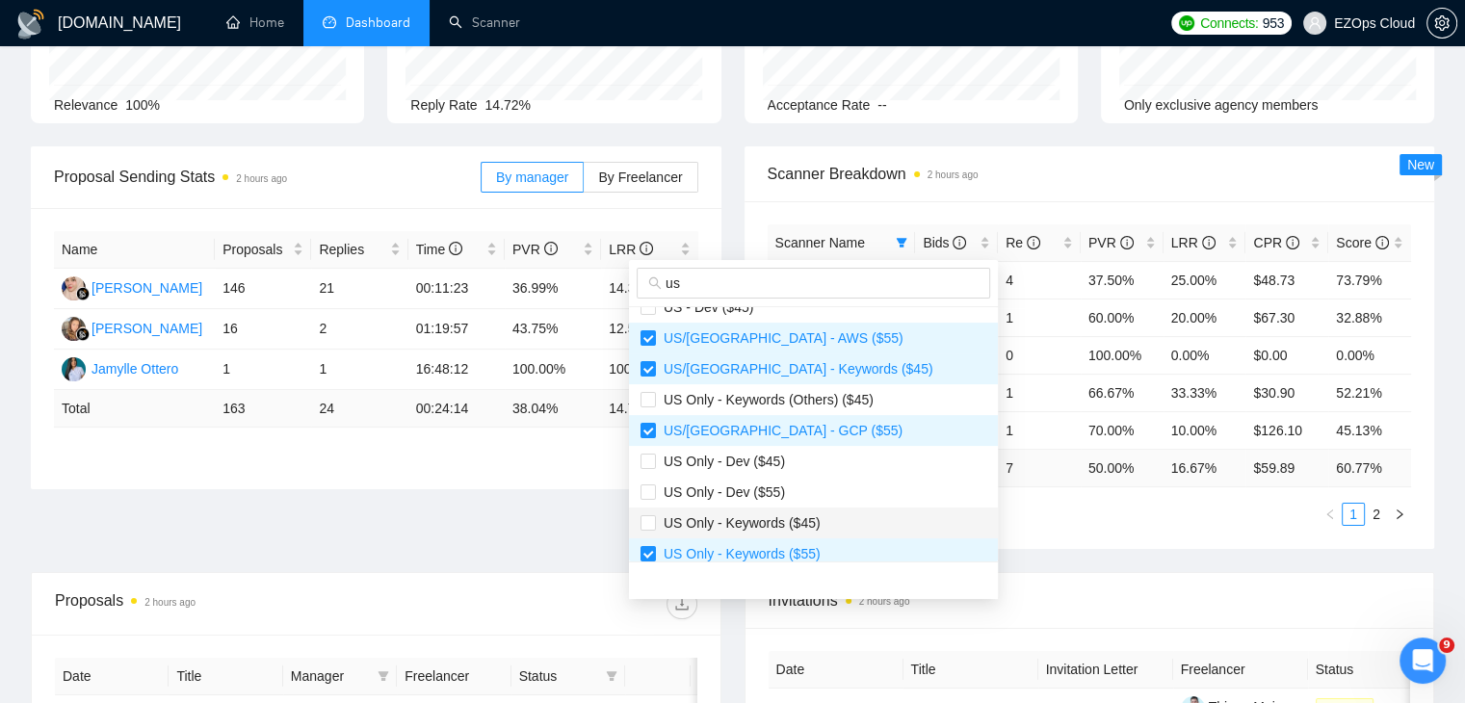
click at [822, 509] on li "US Only - Keywords ($45)" at bounding box center [813, 523] width 369 height 31
checkbox input "true"
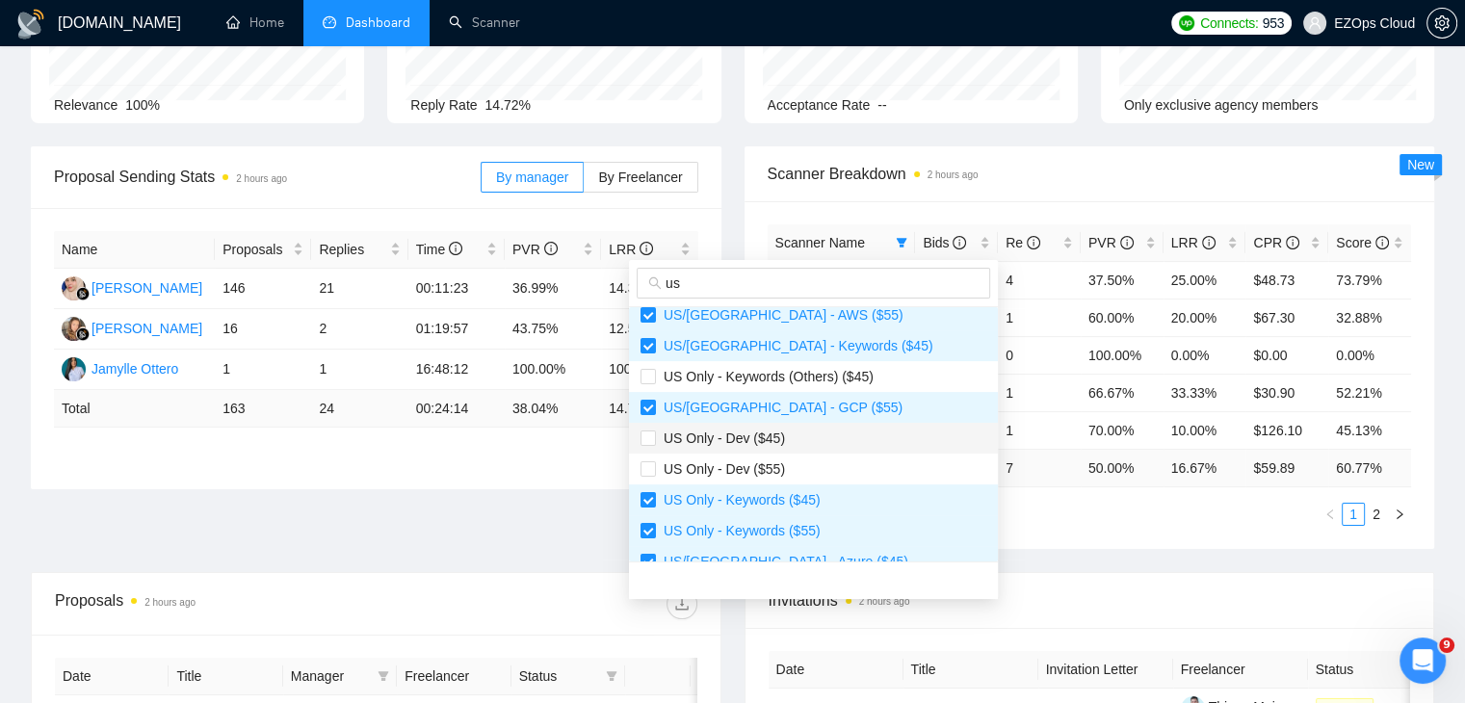
scroll to position [524, 0]
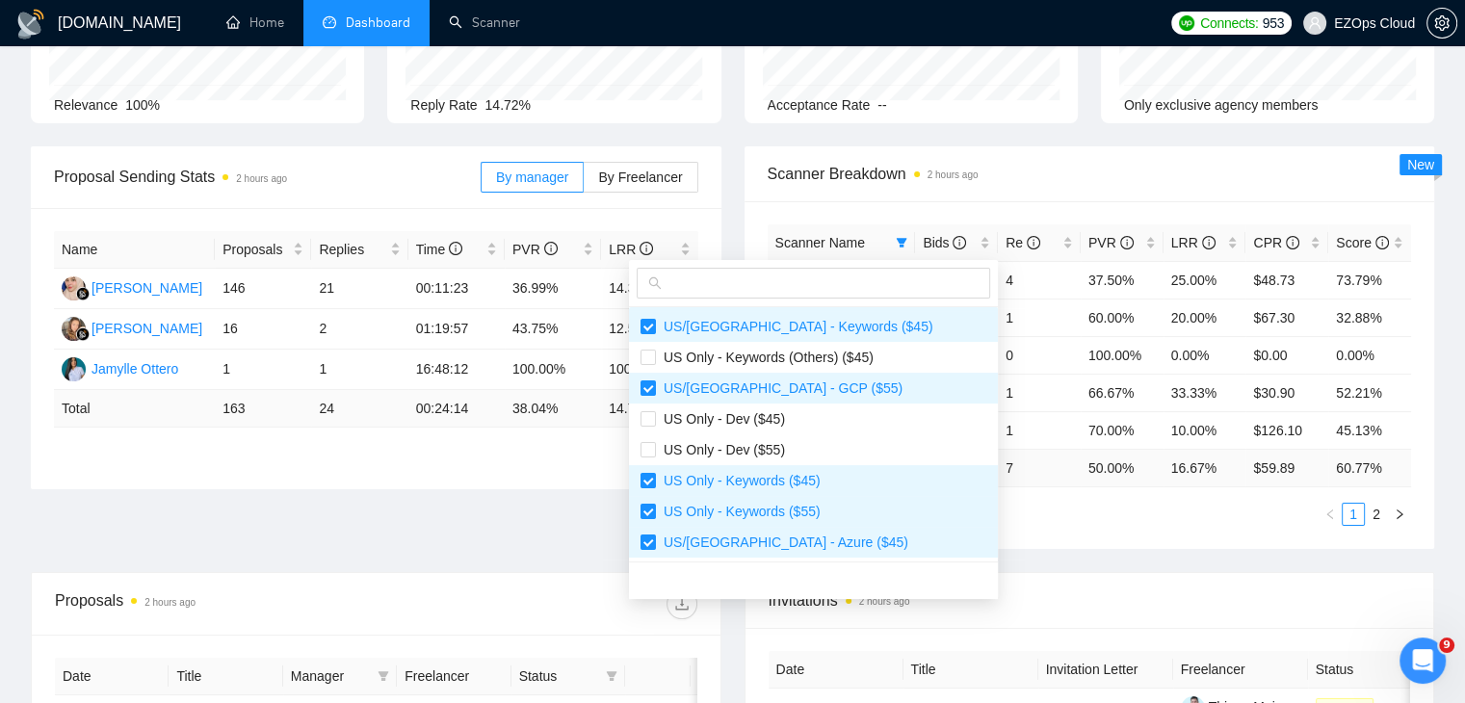
click at [989, 536] on div "Scanner Name Bids Re PVR LRR CPR Score [GEOGRAPHIC_DATA]/[GEOGRAPHIC_DATA] - AW…" at bounding box center [1089, 375] width 691 height 348
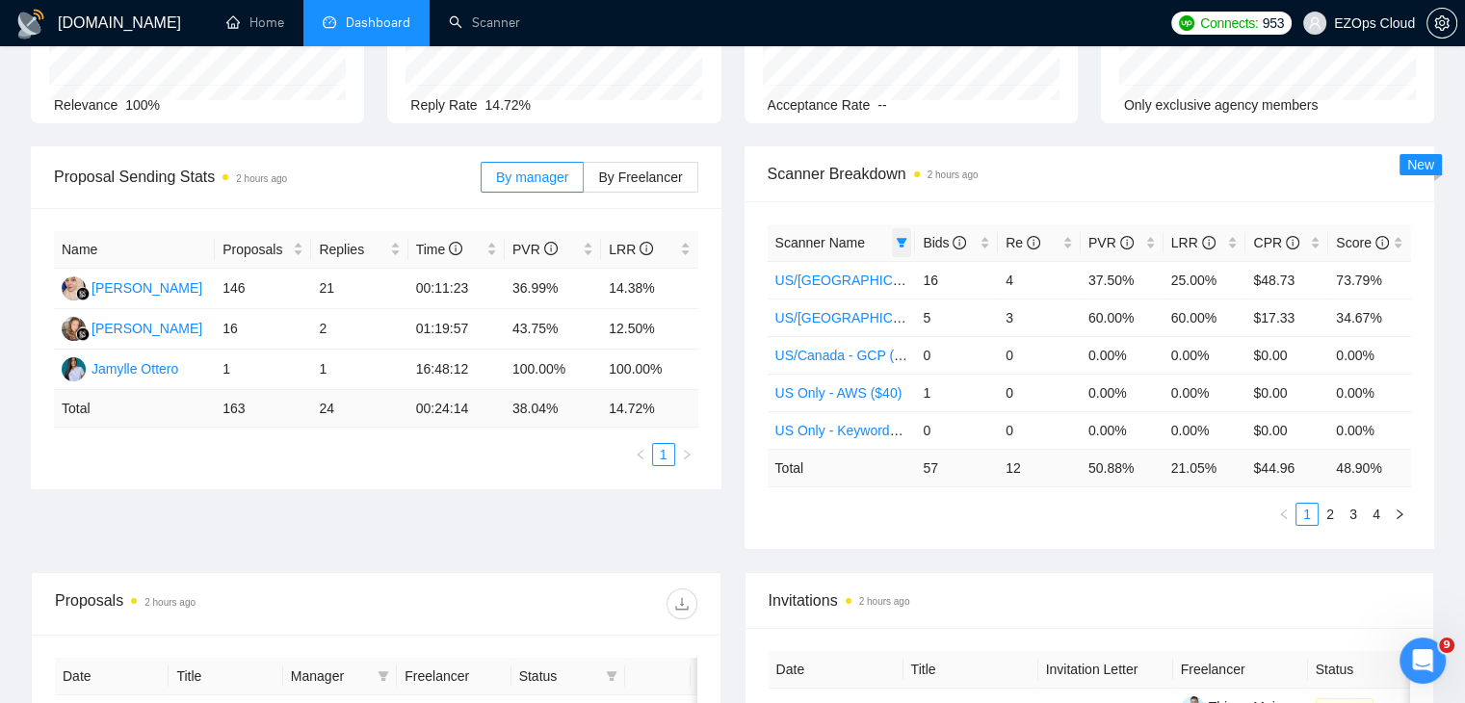
click at [902, 244] on icon "filter" at bounding box center [902, 243] width 11 height 10
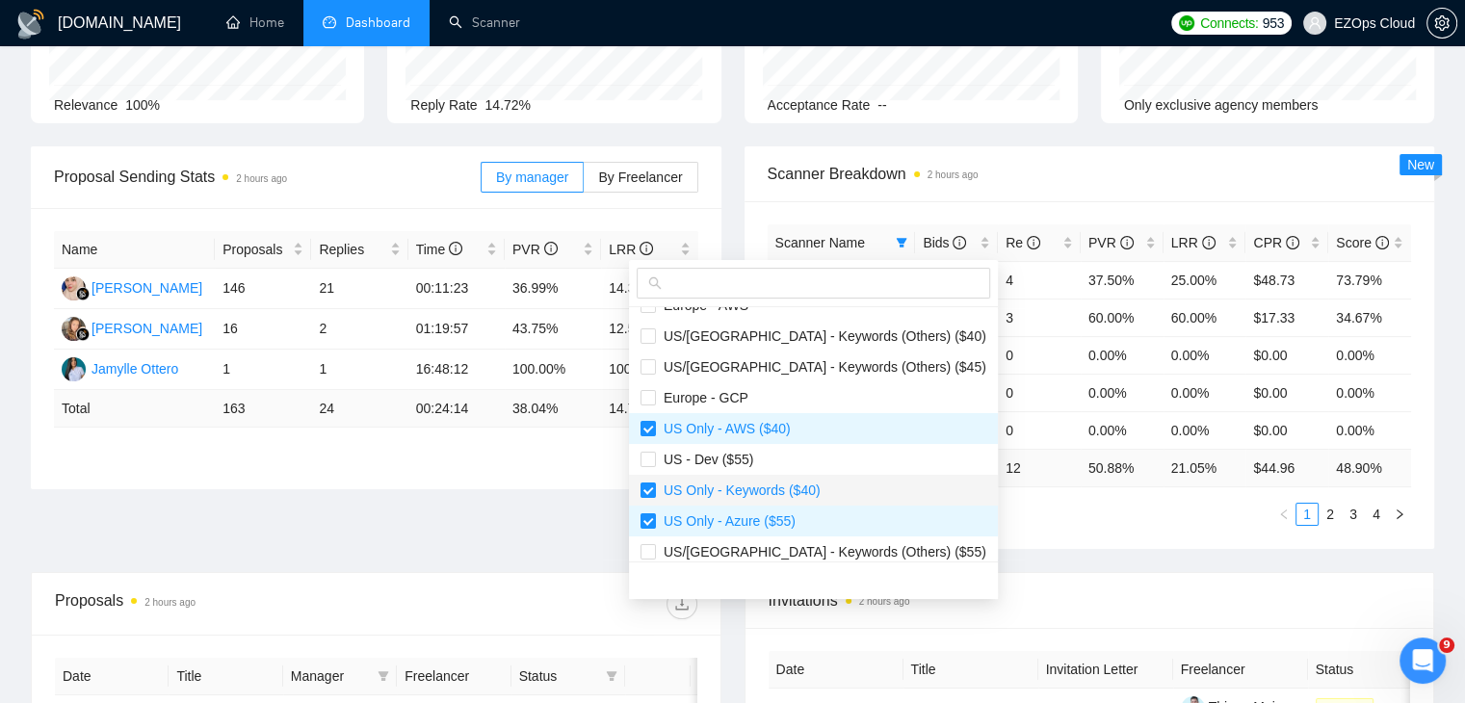
scroll to position [0, 0]
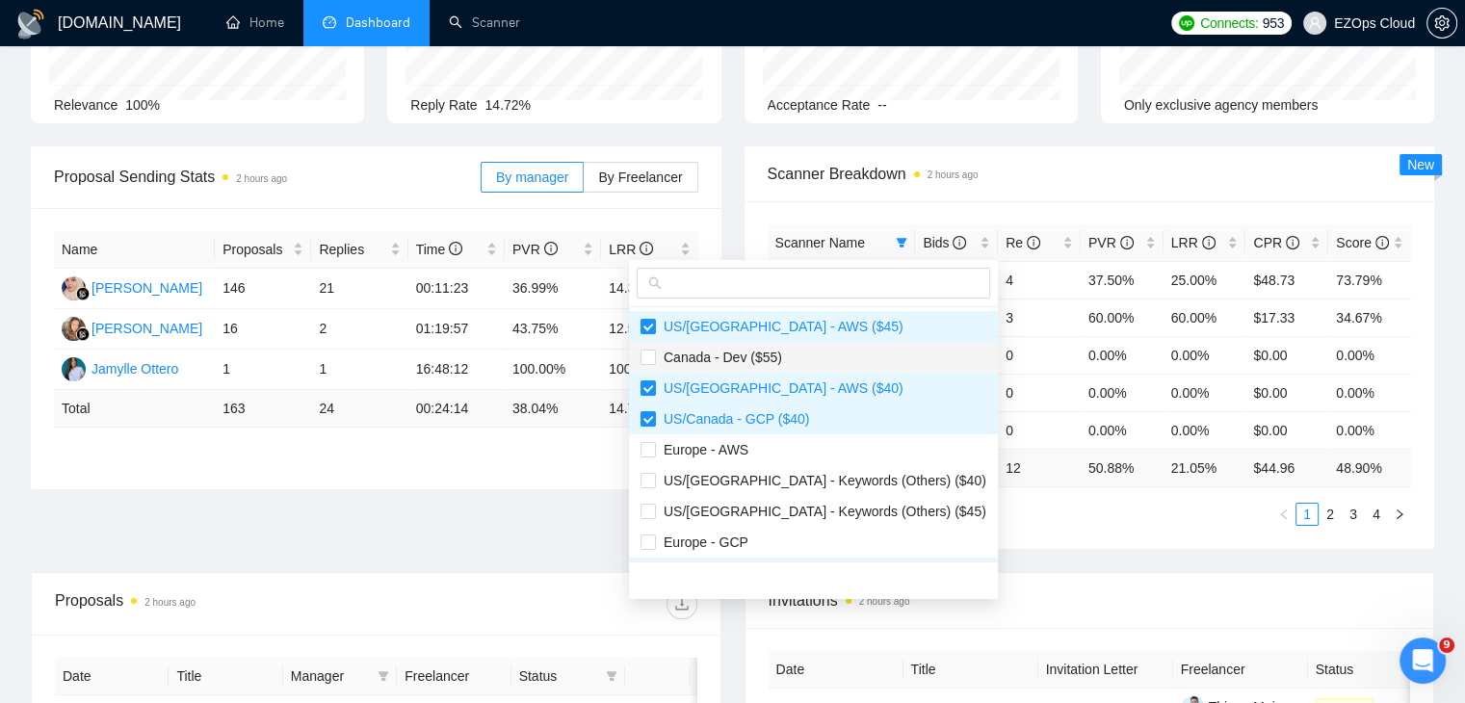
click at [834, 363] on span "Canada - Dev ($55)" at bounding box center [813, 357] width 346 height 21
checkbox input "true"
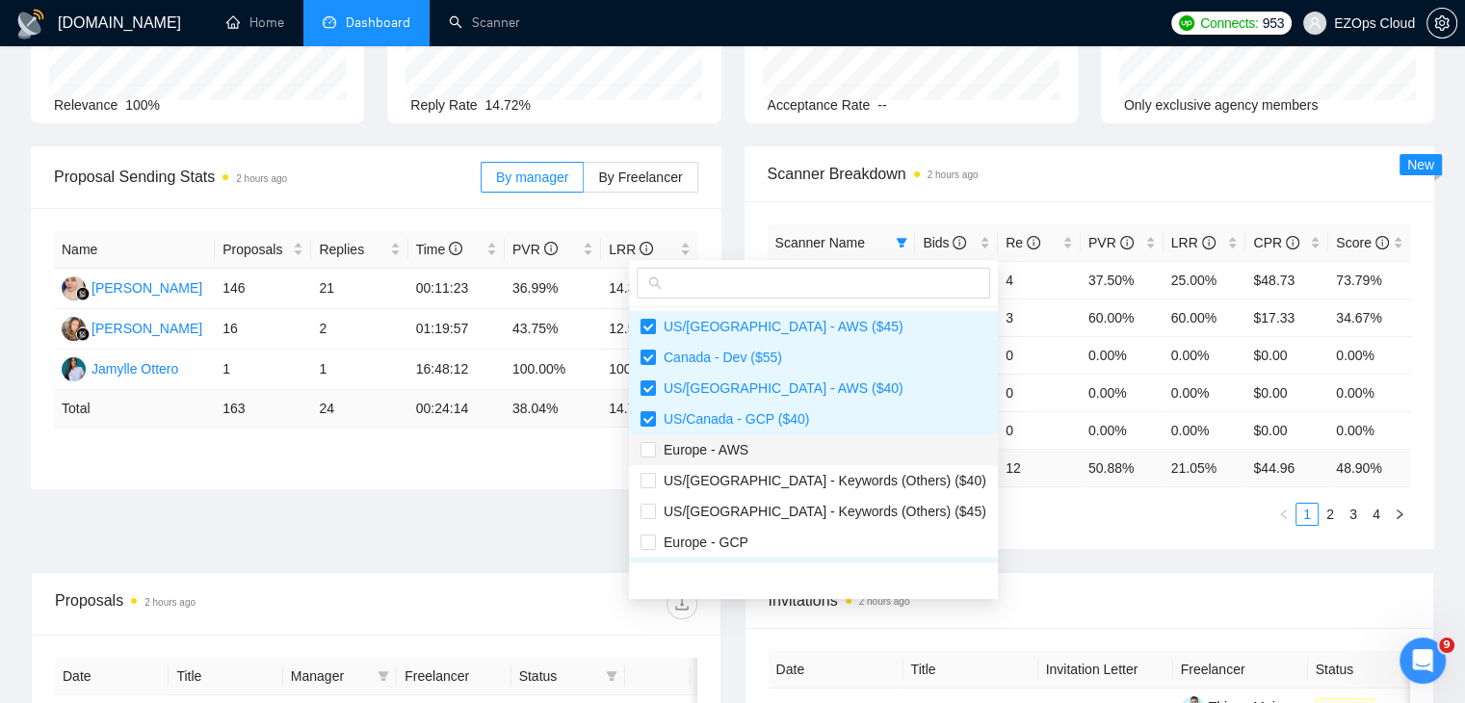
click at [837, 450] on span "Europe - AWS" at bounding box center [813, 449] width 346 height 21
checkbox input "true"
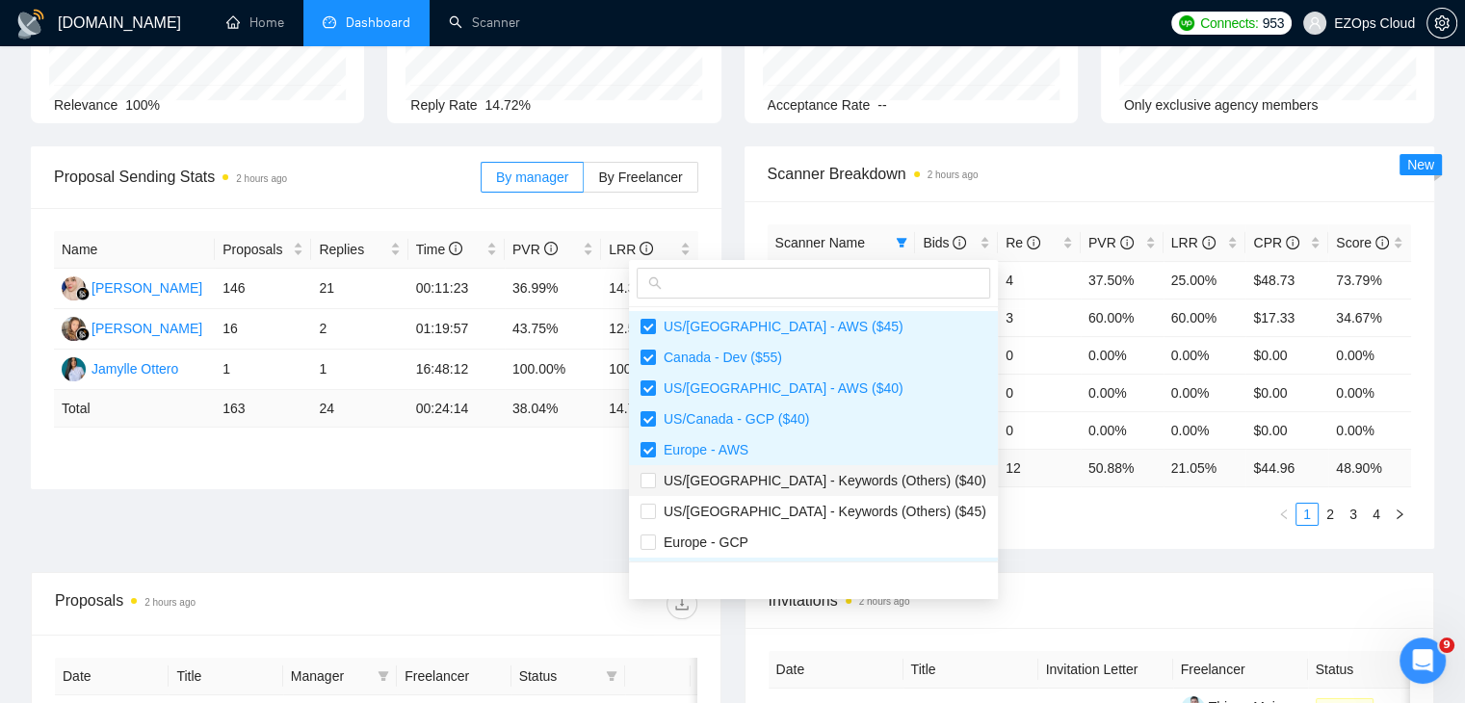
click at [844, 485] on span "US/[GEOGRAPHIC_DATA] - Keywords (Others) ($40)" at bounding box center [821, 480] width 330 height 15
checkbox input "true"
click at [849, 497] on li "US/[GEOGRAPHIC_DATA] - Keywords (Others) ($45)" at bounding box center [813, 511] width 369 height 31
checkbox input "true"
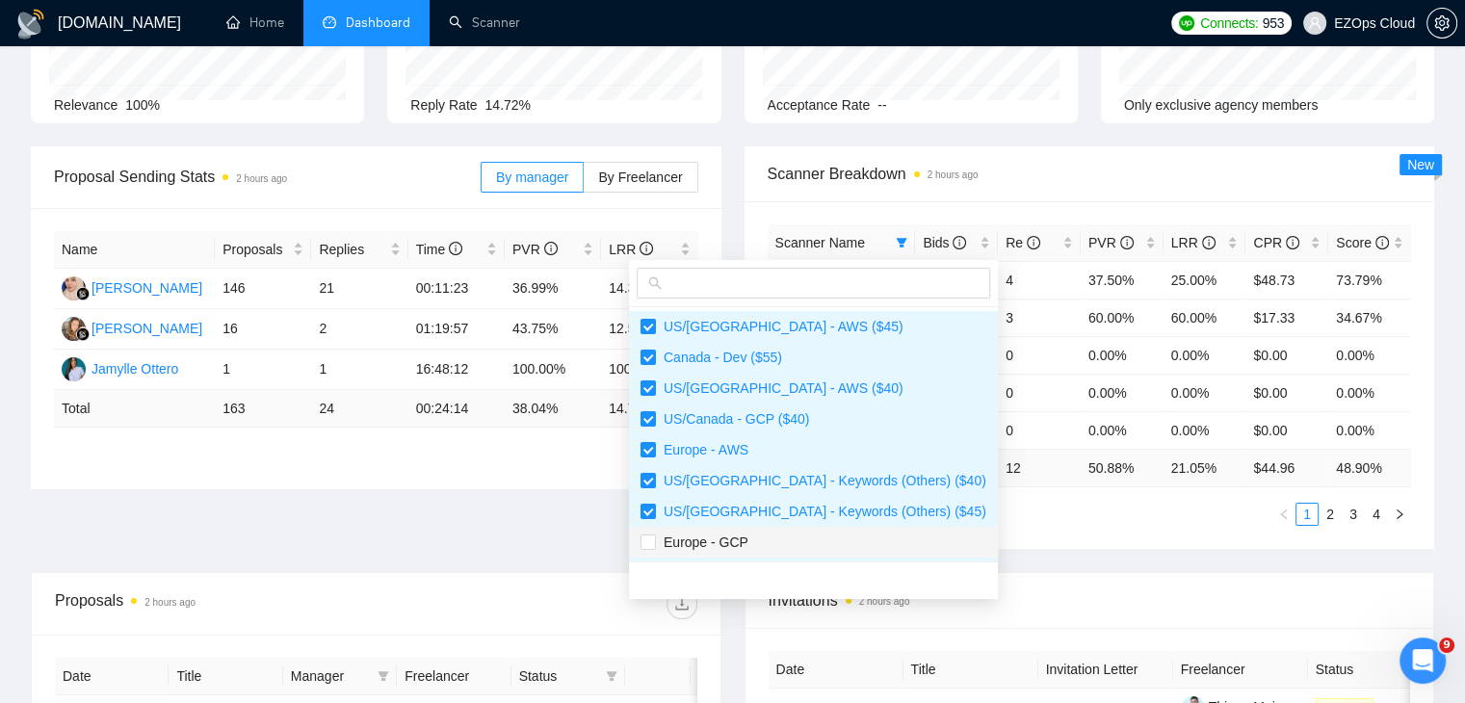
click at [848, 530] on li "Europe - GCP" at bounding box center [813, 542] width 369 height 31
checkbox input "true"
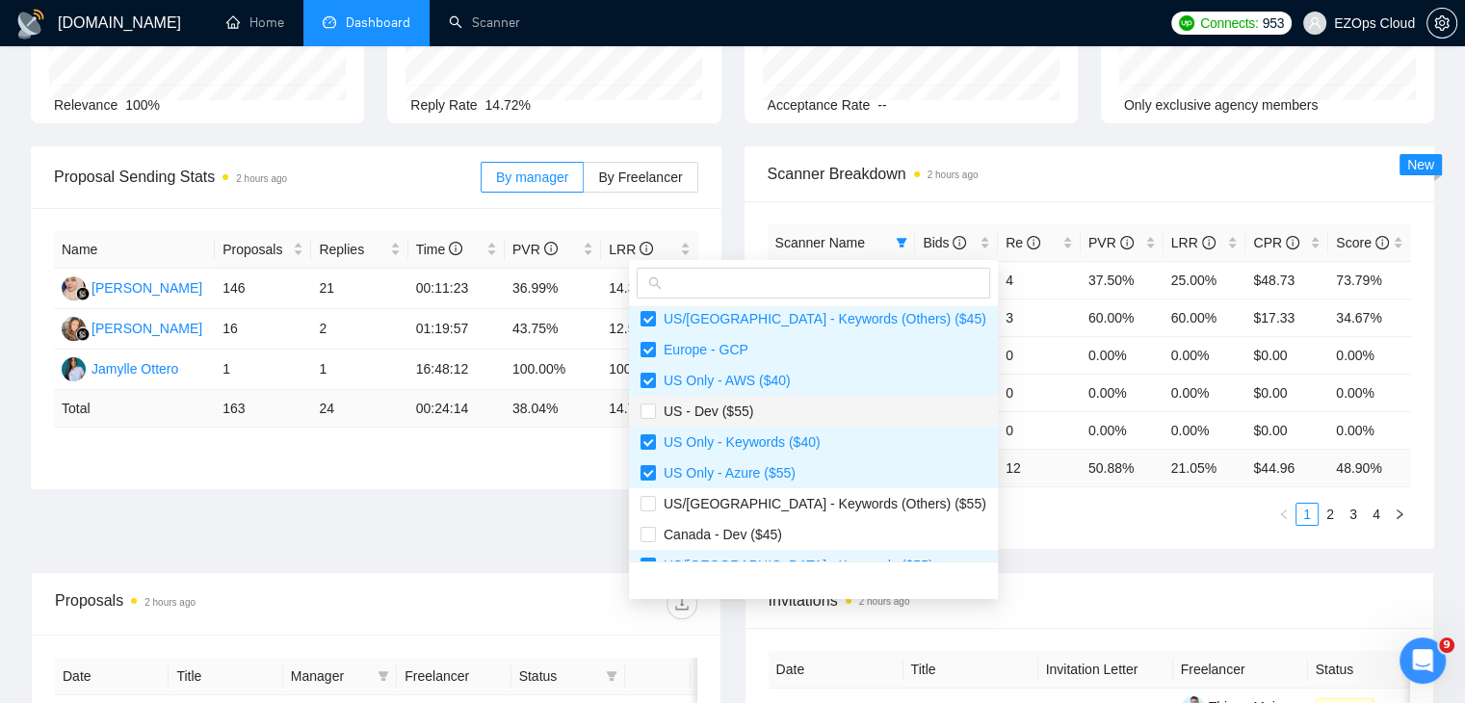
click at [821, 405] on span "US - Dev ($55)" at bounding box center [813, 411] width 346 height 21
checkbox input "true"
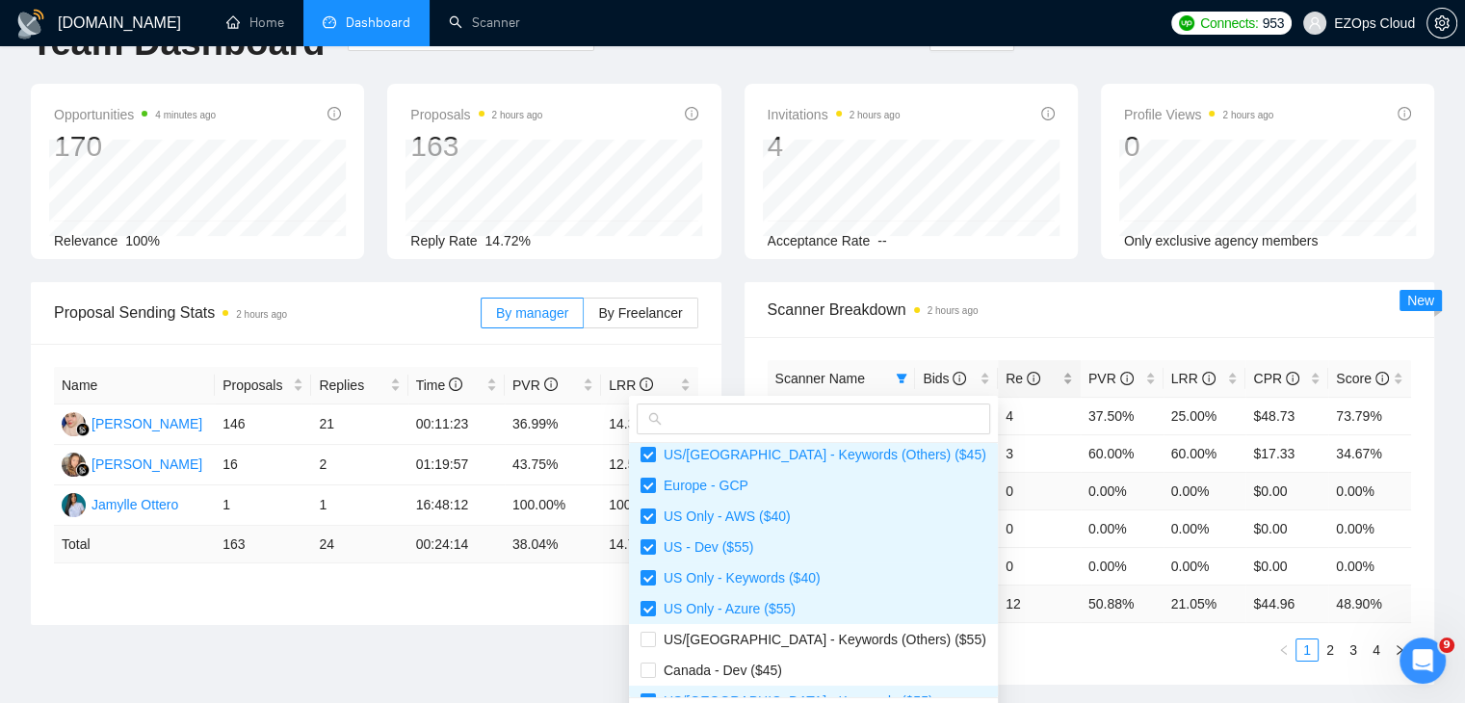
scroll to position [0, 0]
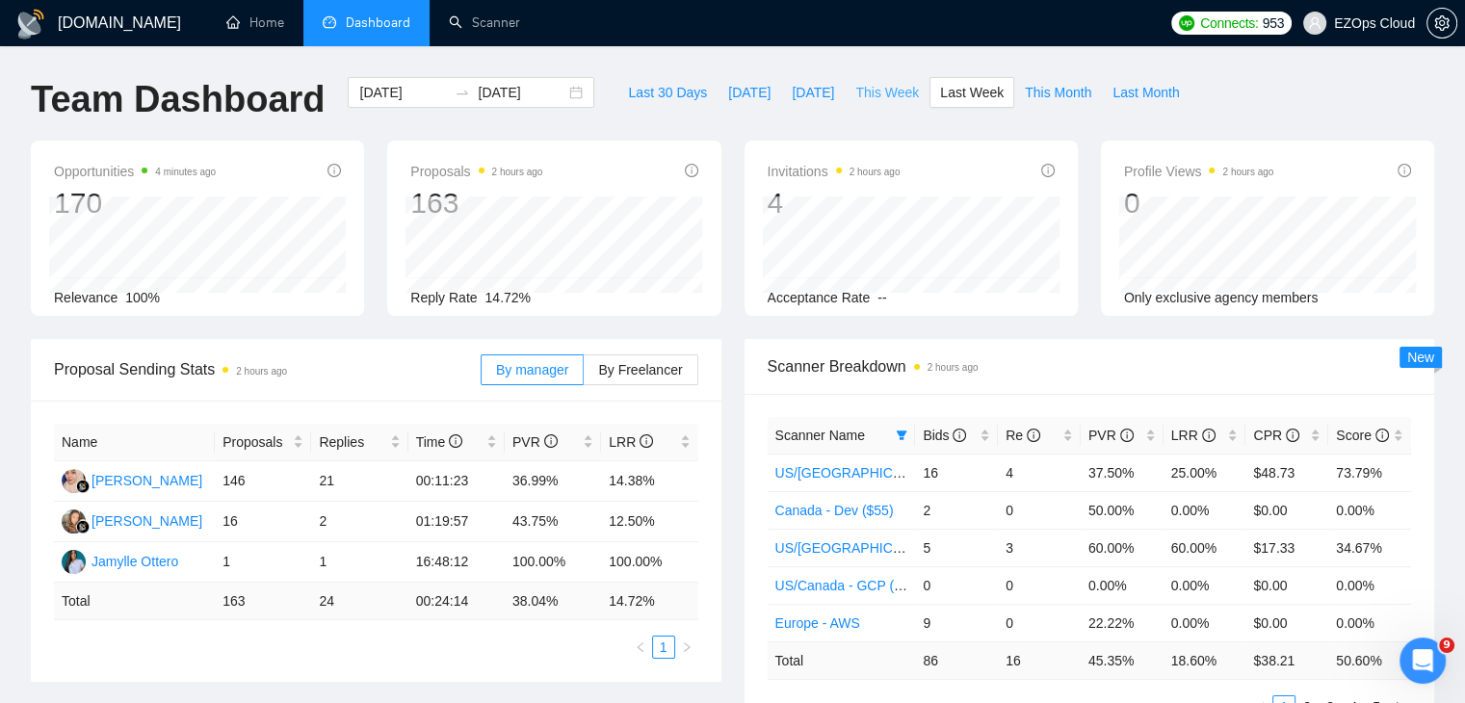
click at [878, 87] on span "This Week" at bounding box center [887, 92] width 64 height 21
type input "[DATE]"
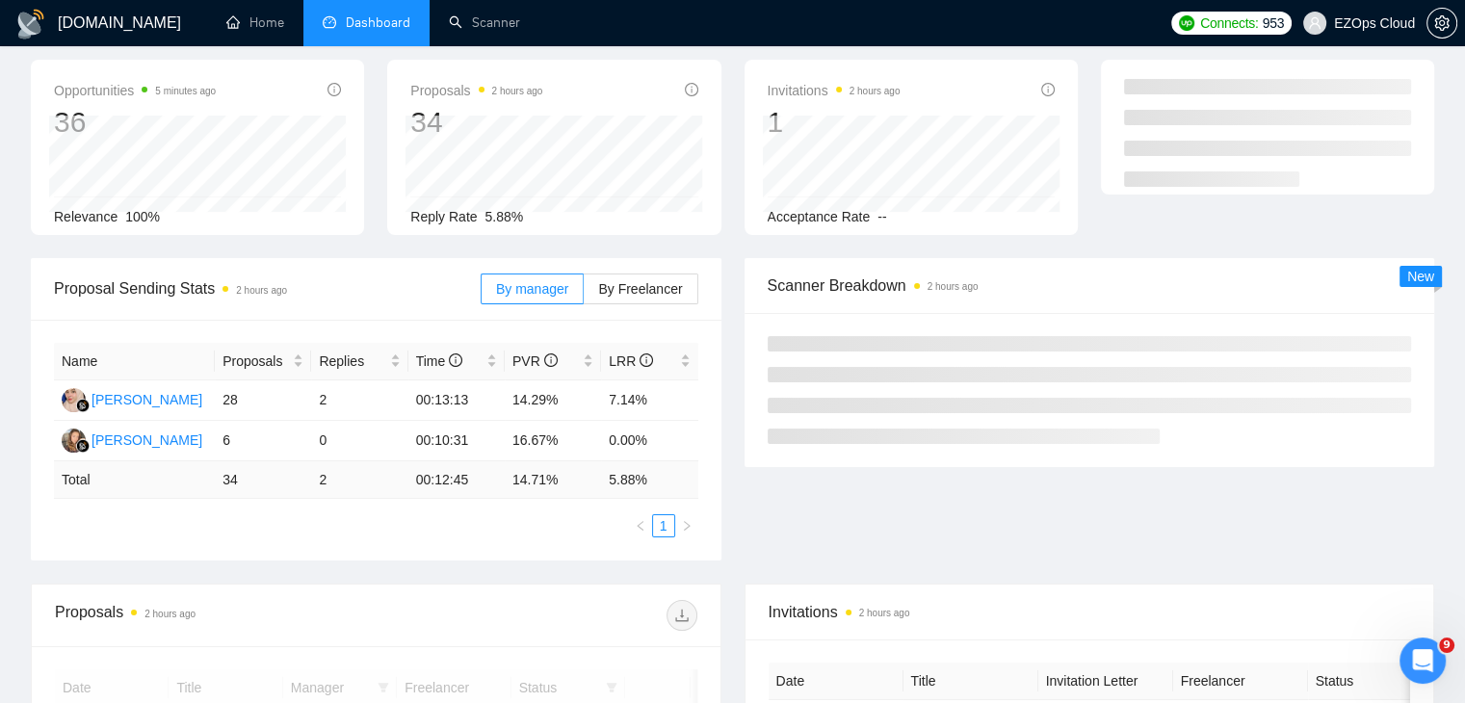
scroll to position [193, 0]
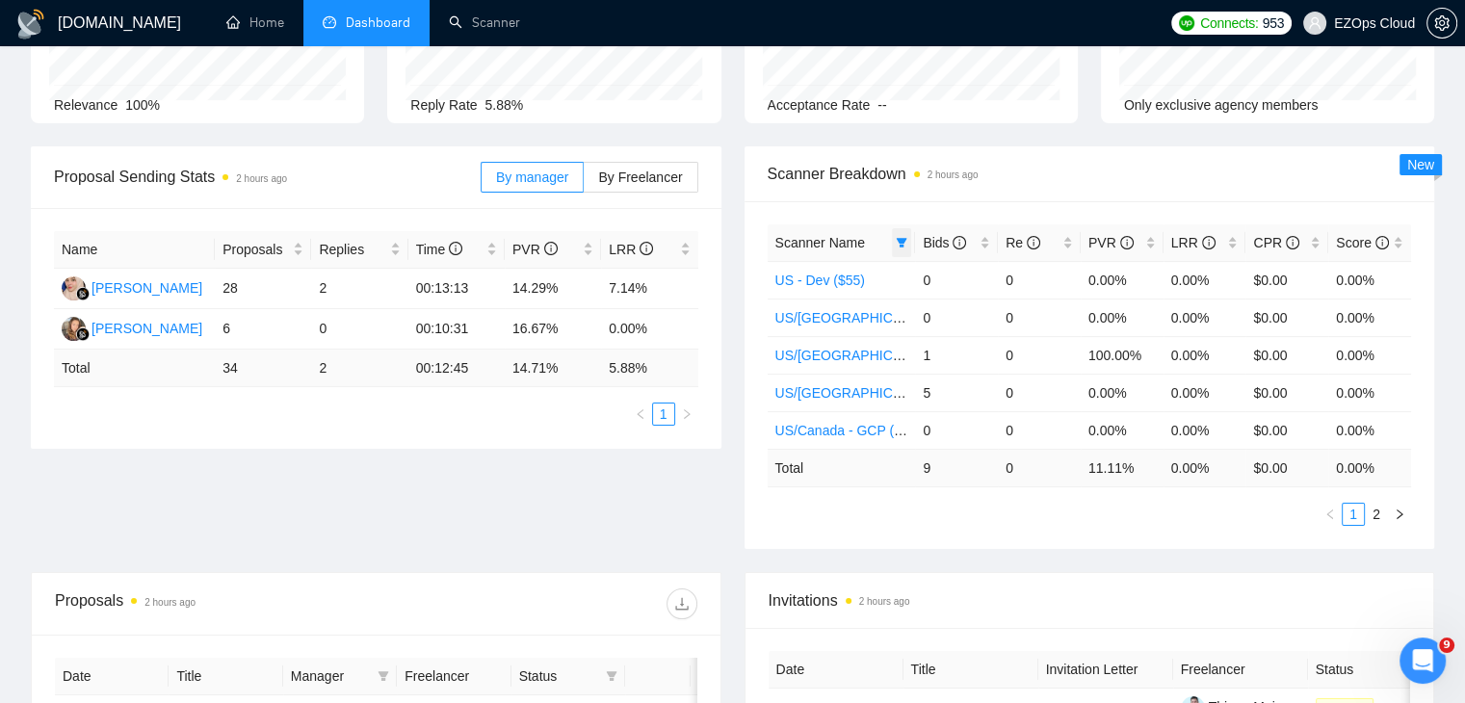
click at [901, 238] on icon "filter" at bounding box center [902, 243] width 11 height 10
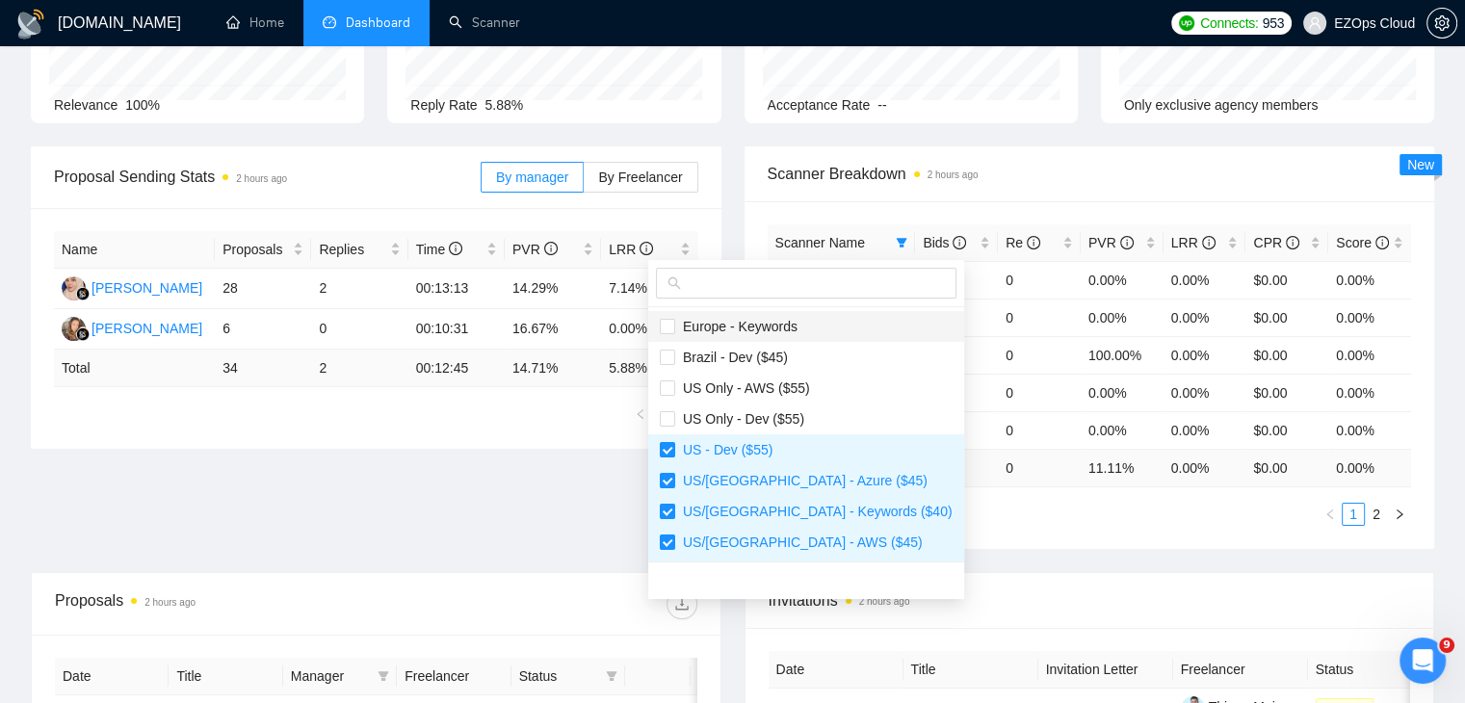
click at [817, 328] on span "Europe - Keywords" at bounding box center [806, 326] width 293 height 21
checkbox input "true"
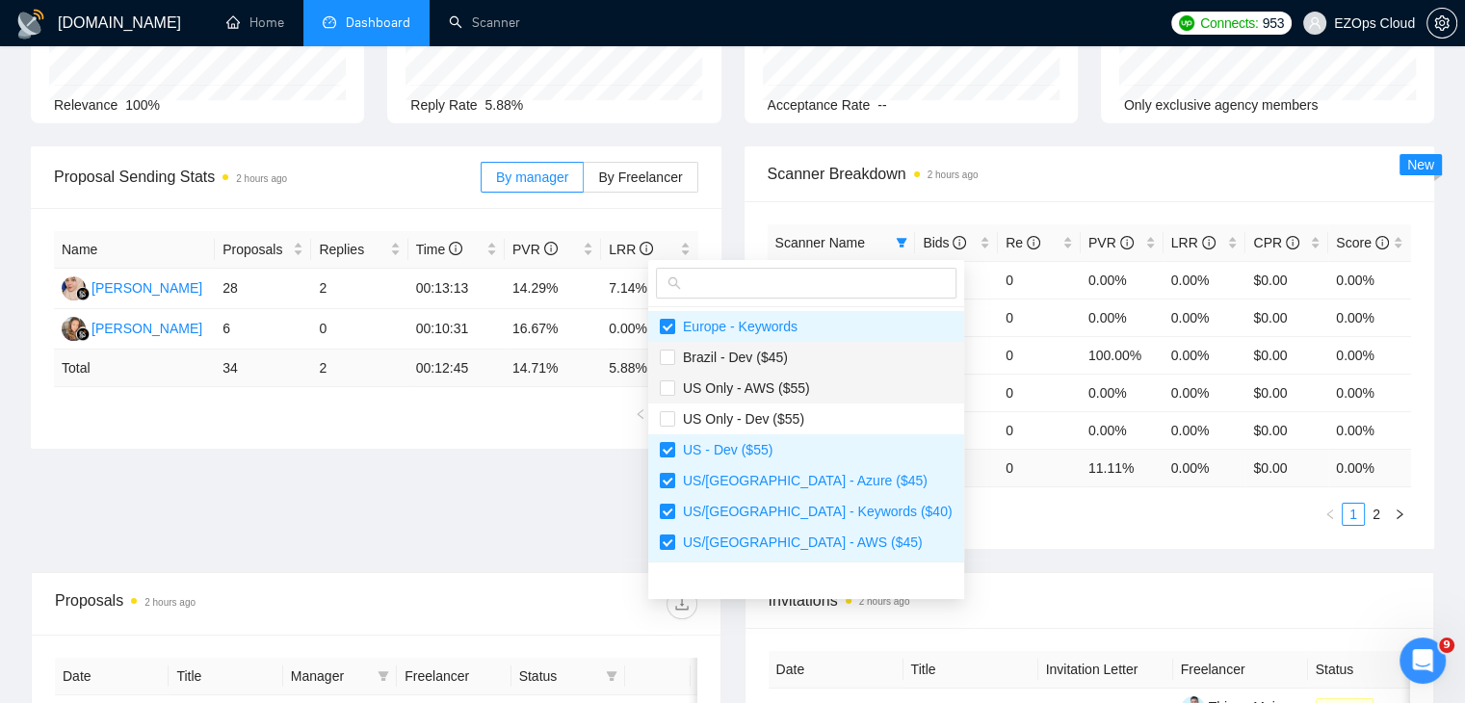
click at [807, 373] on li "US Only - AWS ($55)" at bounding box center [806, 388] width 316 height 31
checkbox input "true"
click at [791, 352] on span "Brazil - Dev ($45)" at bounding box center [806, 357] width 293 height 21
checkbox input "true"
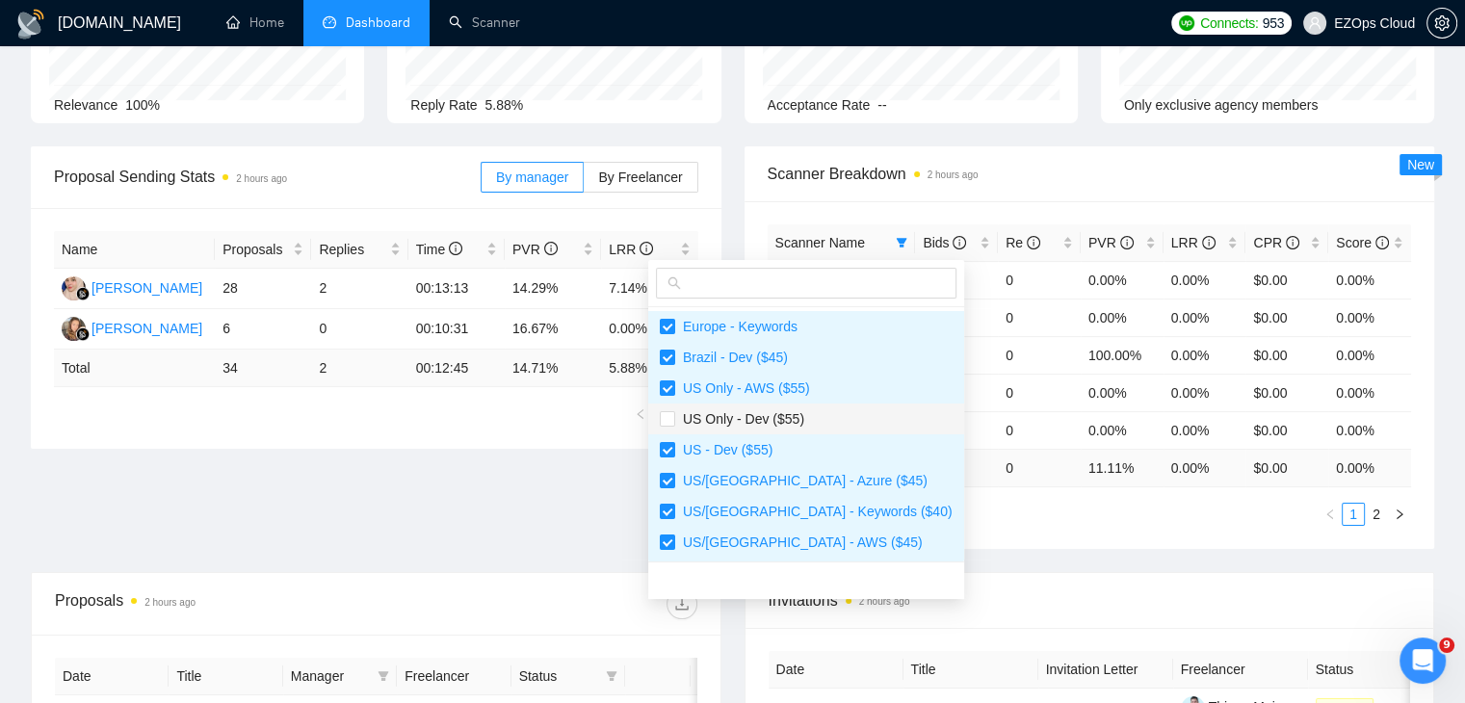
click at [813, 410] on span "US Only - Dev ($55)" at bounding box center [806, 418] width 293 height 21
checkbox input "true"
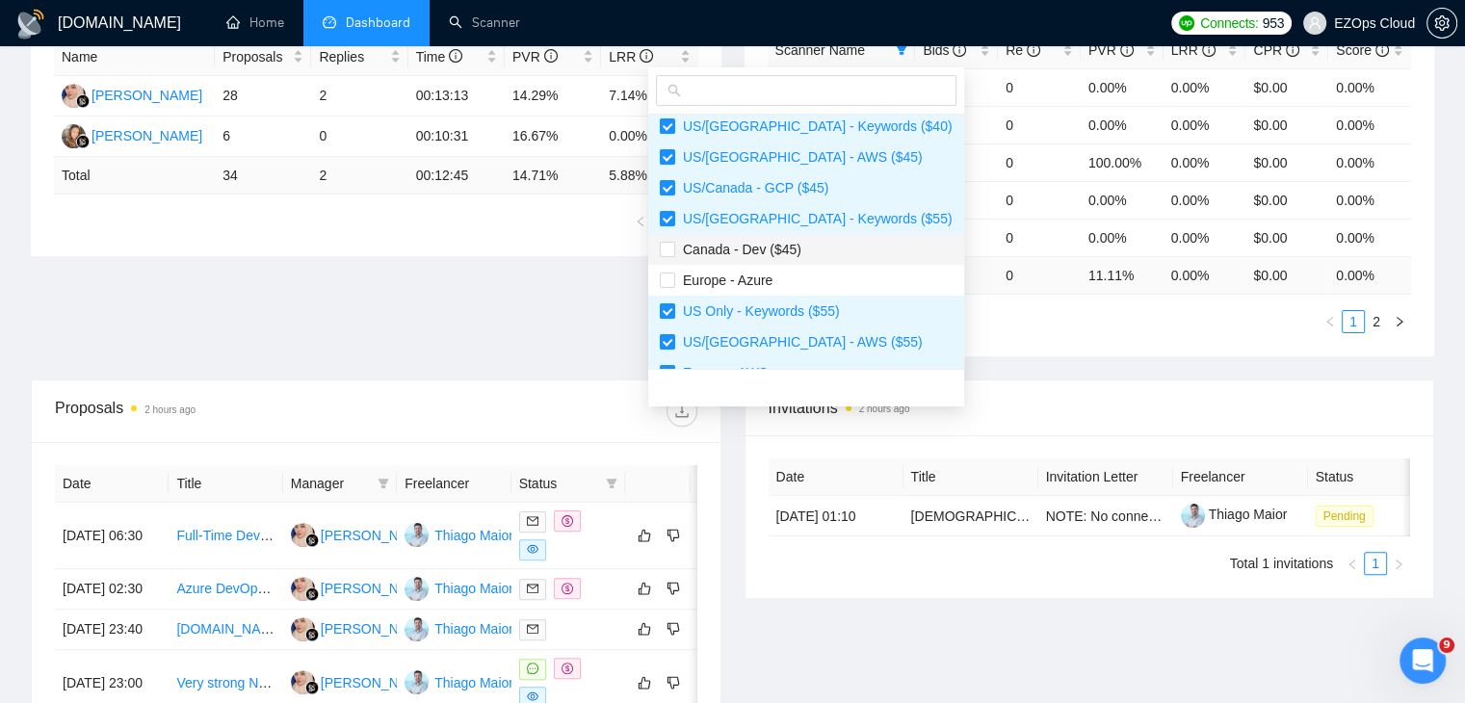
drag, startPoint x: 801, startPoint y: 254, endPoint x: 821, endPoint y: 283, distance: 34.7
click at [801, 255] on span "Canada - Dev ($45)" at bounding box center [806, 249] width 293 height 21
checkbox input "true"
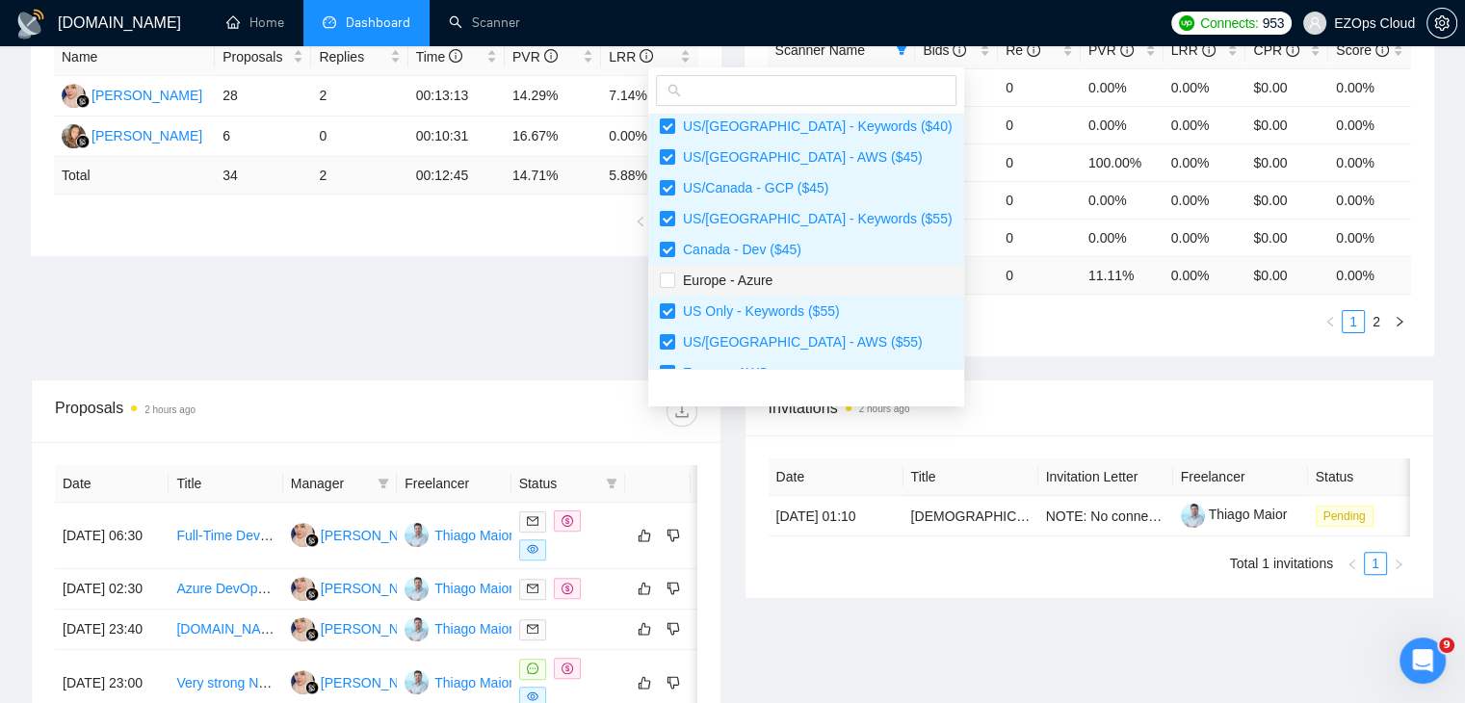
click at [821, 283] on span "Europe - Azure" at bounding box center [806, 280] width 293 height 21
checkbox input "true"
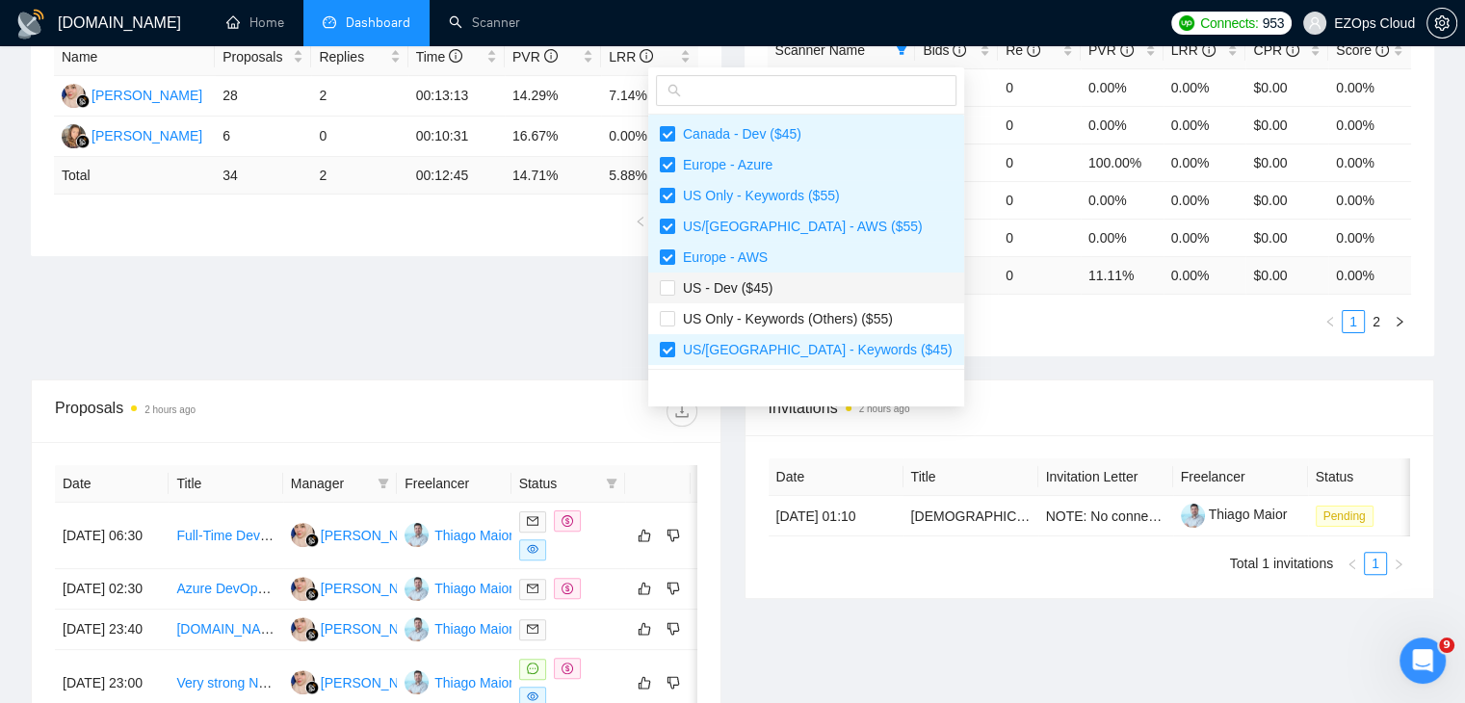
click at [826, 287] on span "US - Dev ($45)" at bounding box center [806, 287] width 293 height 21
checkbox input "true"
click at [836, 313] on span "US Only - Keywords (Others) ($55)" at bounding box center [784, 318] width 218 height 15
checkbox input "true"
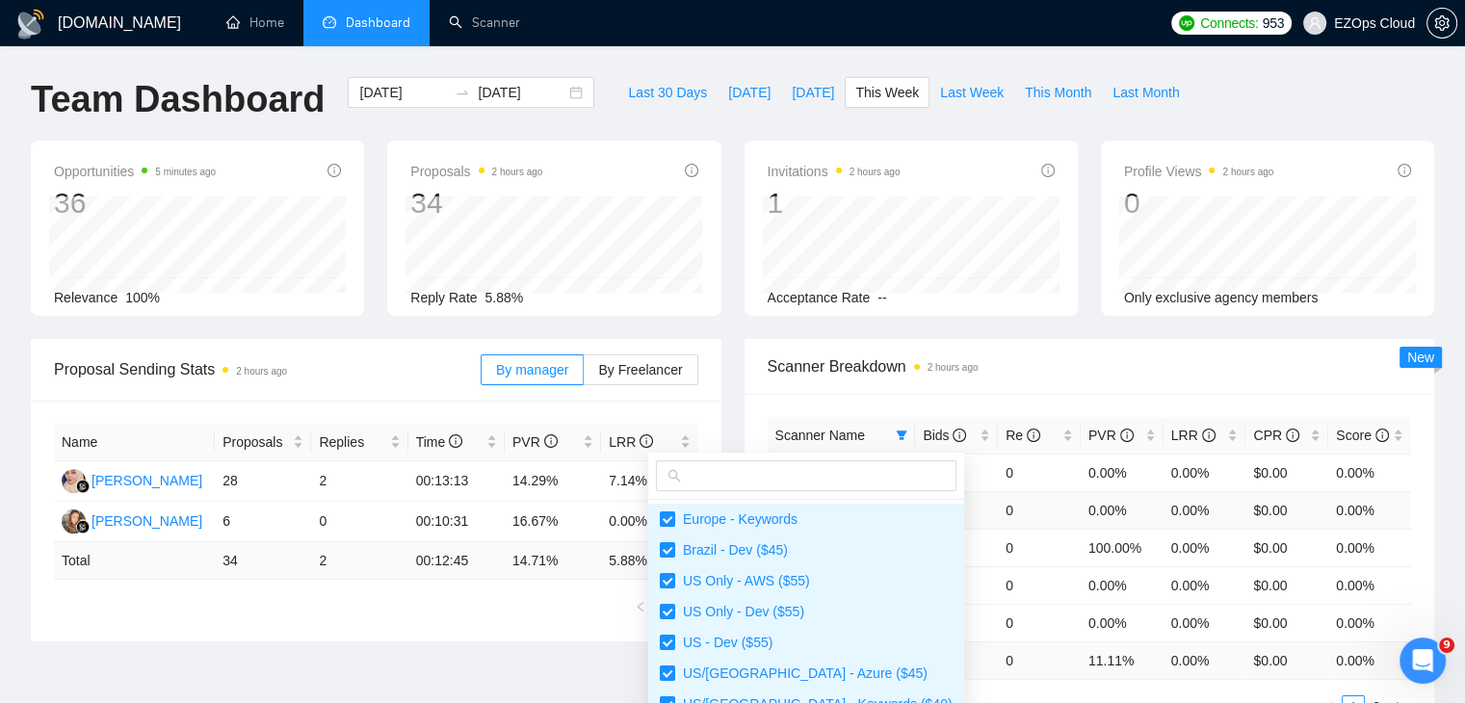
scroll to position [193, 0]
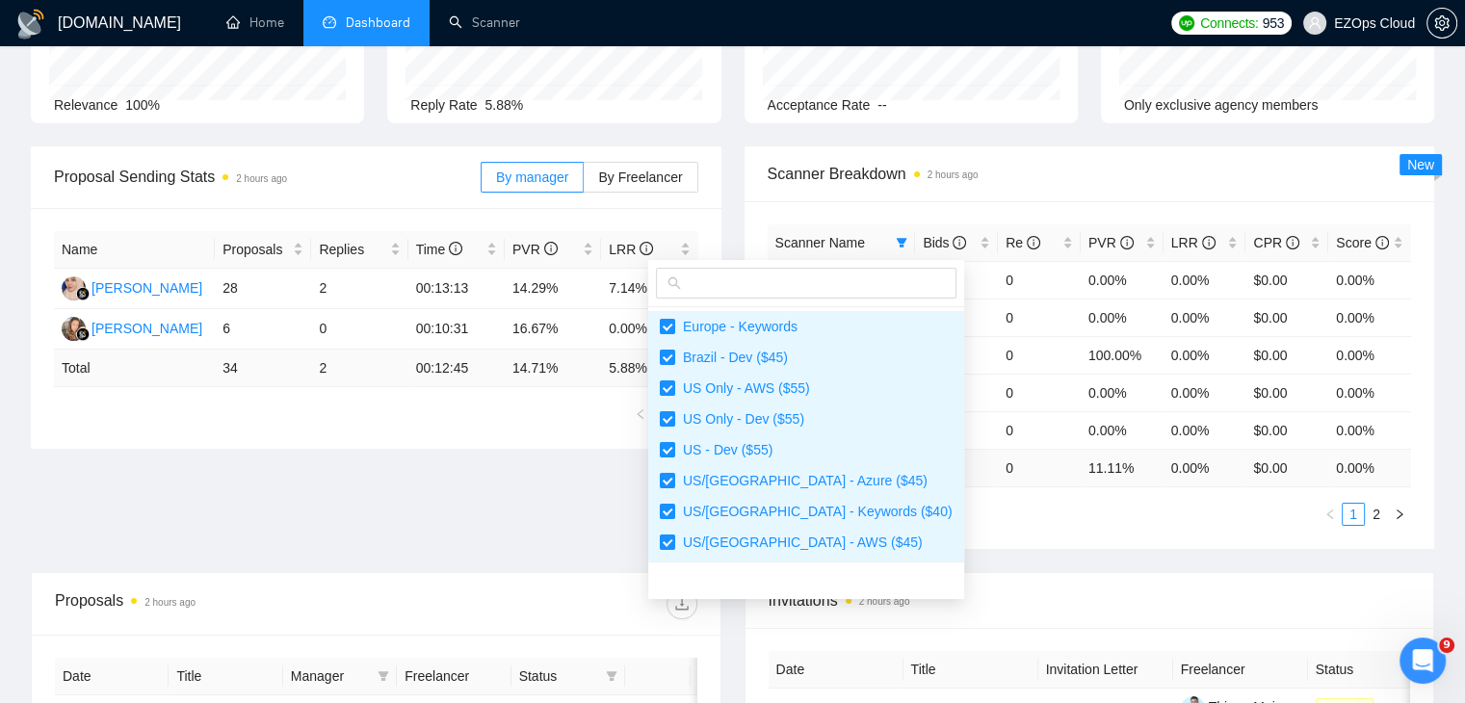
click at [1021, 530] on div "Scanner Name Bids Re PVR LRR CPR Score US - Dev ($55) 0 0 0.00% 0.00% $0.00 0.0…" at bounding box center [1089, 375] width 691 height 348
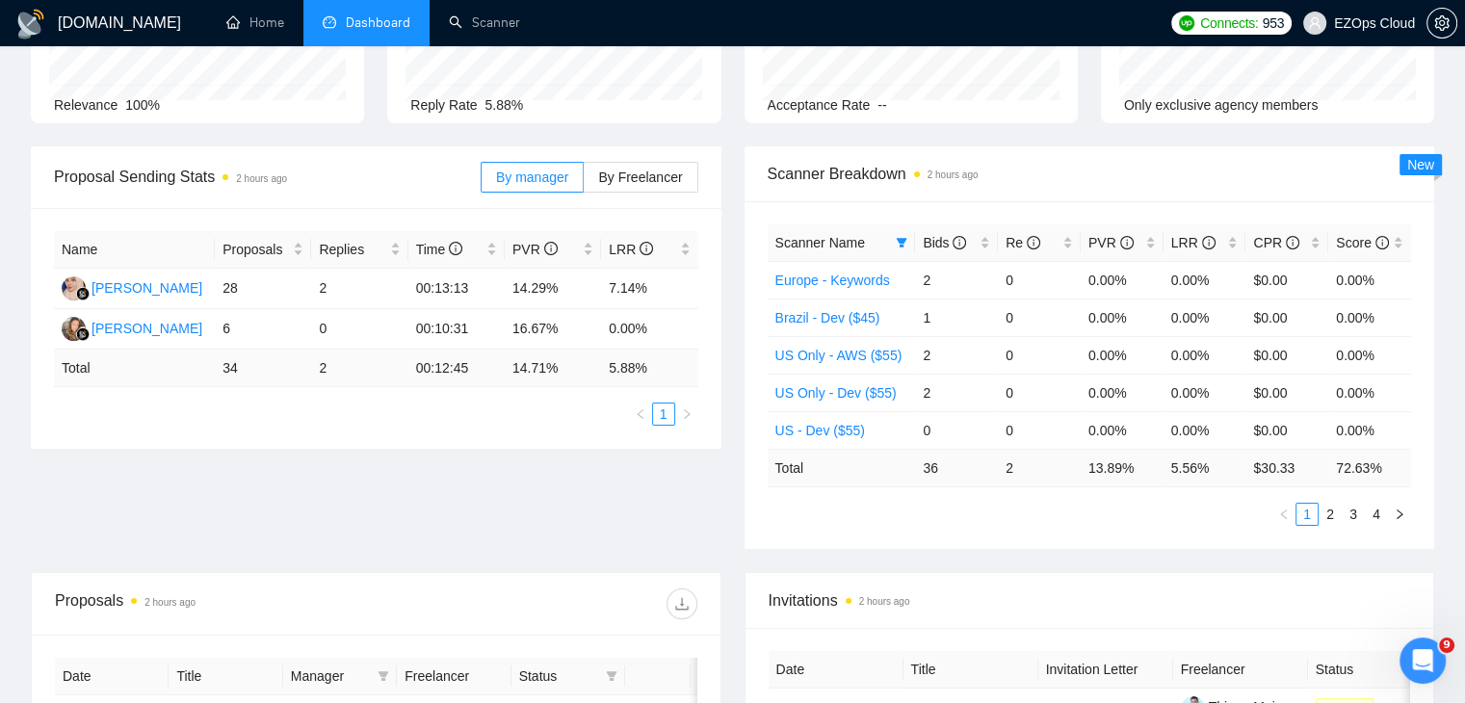
scroll to position [0, 0]
